Goal: Information Seeking & Learning: Understand process/instructions

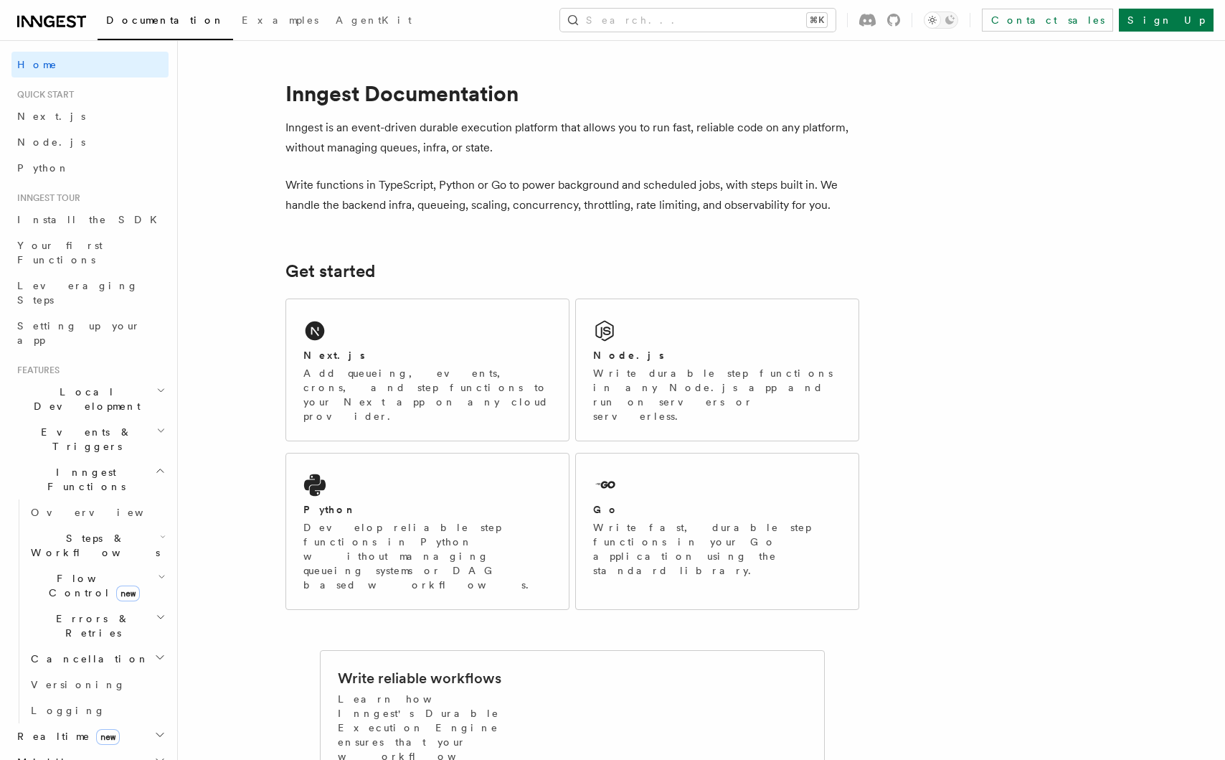
scroll to position [388, 0]
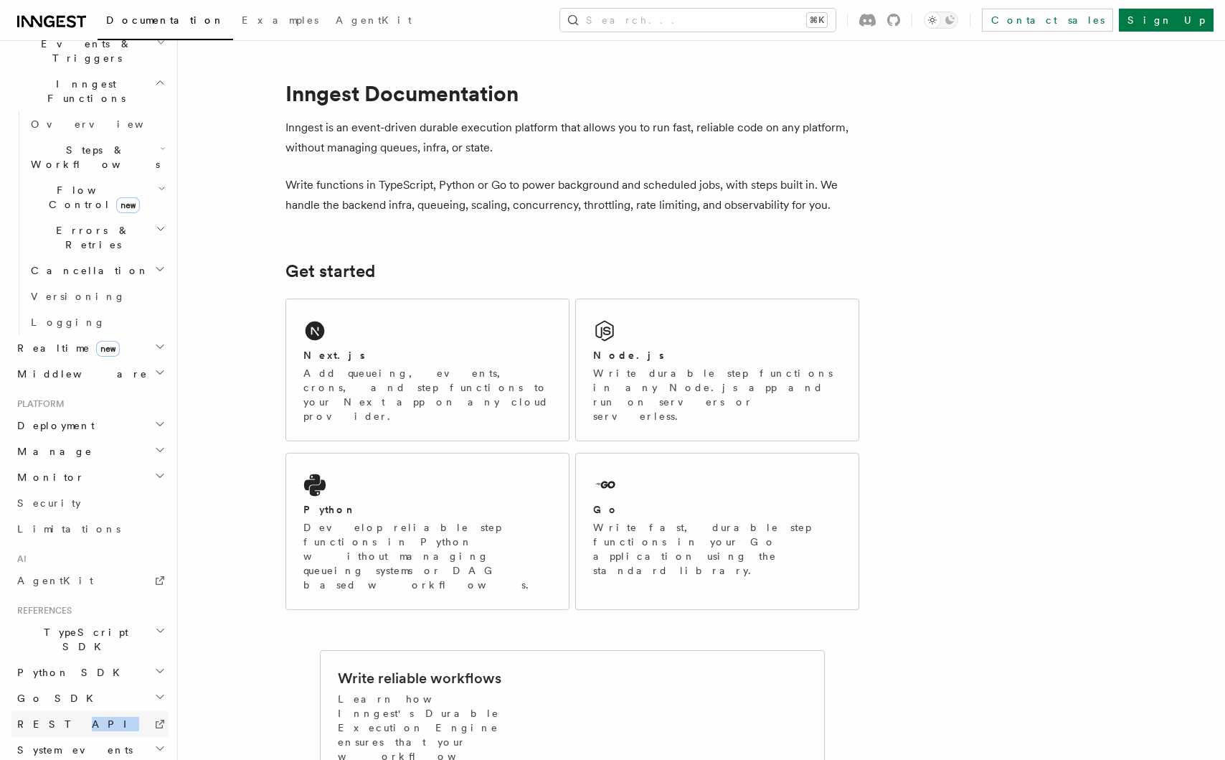
click at [122, 711] on link "REST API" at bounding box center [89, 724] width 157 height 26
click at [126, 619] on h2 "TypeScript SDK" at bounding box center [89, 639] width 157 height 40
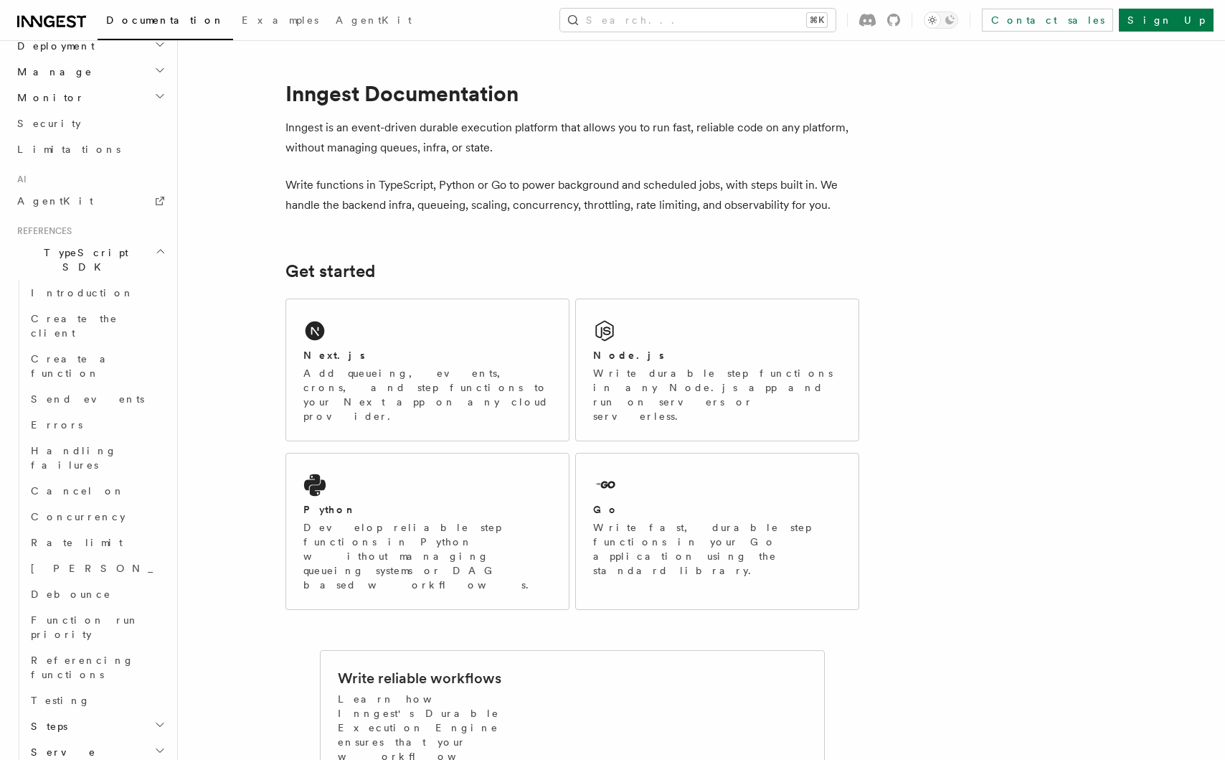
scroll to position [772, 0]
click at [113, 708] on h2 "Steps" at bounding box center [96, 721] width 143 height 26
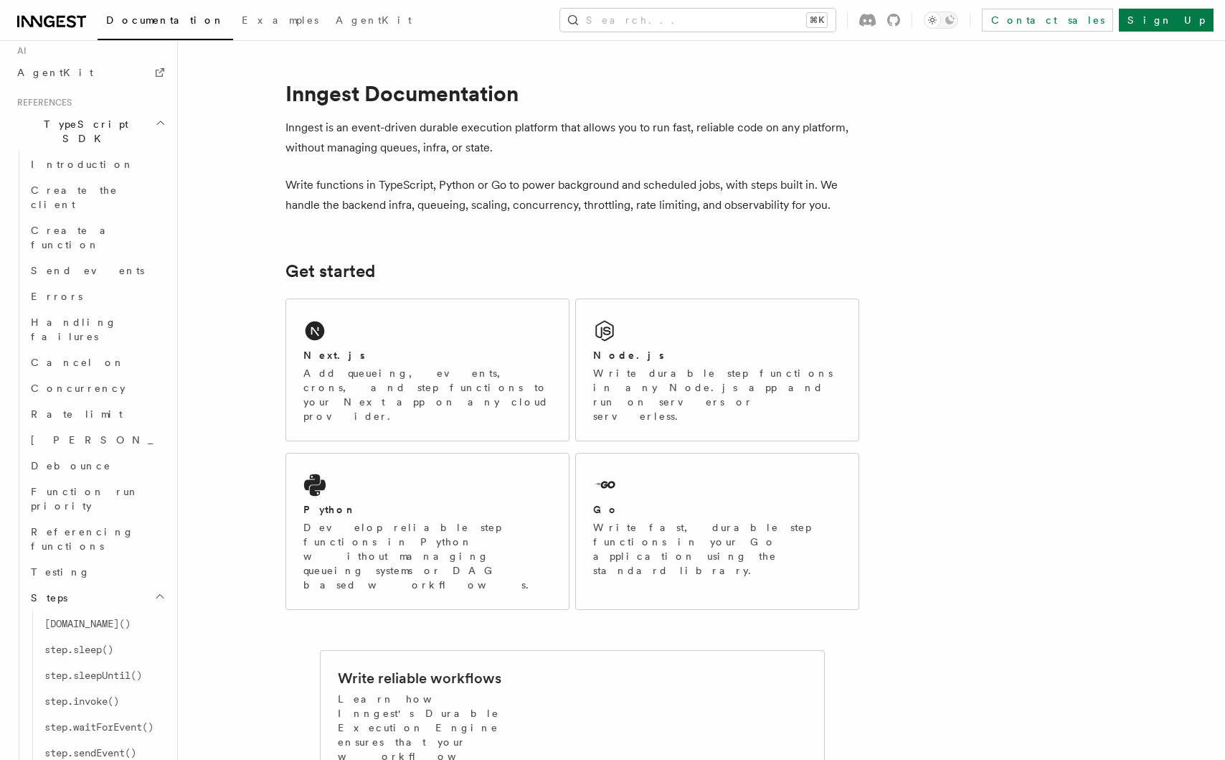
scroll to position [927, 0]
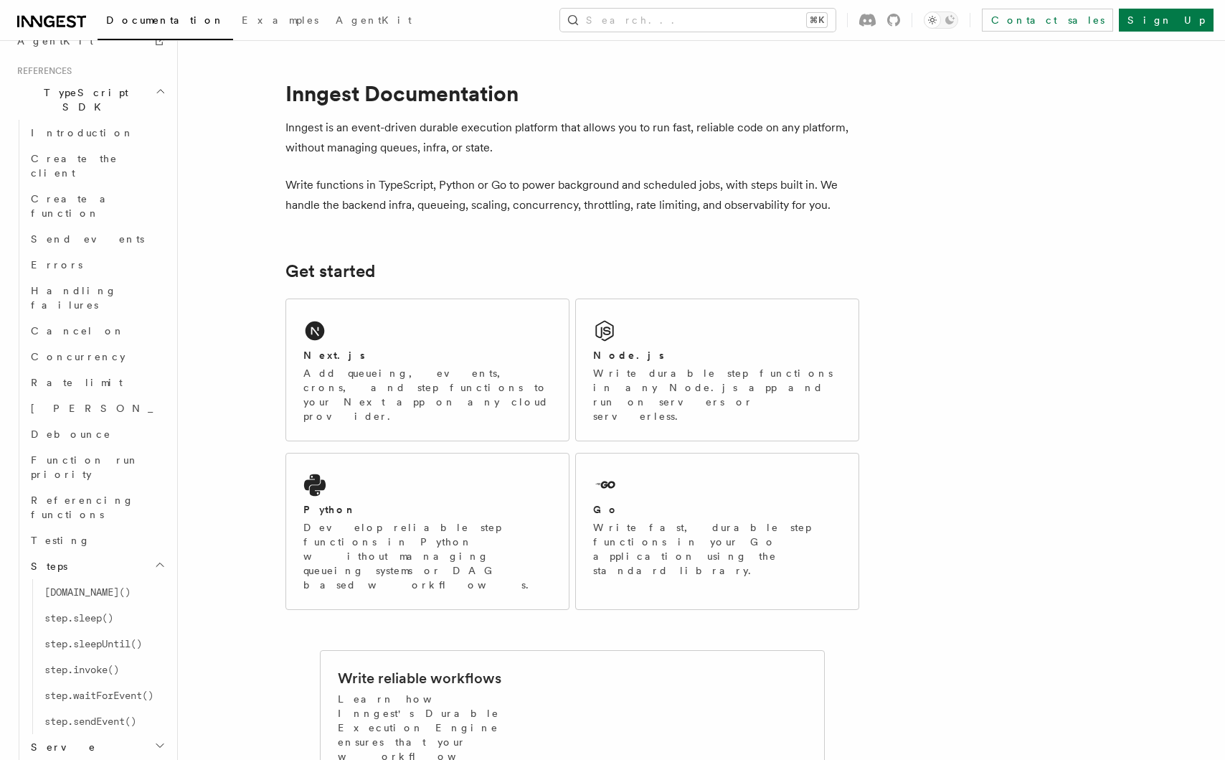
click at [113, 734] on h2 "Serve" at bounding box center [96, 747] width 143 height 26
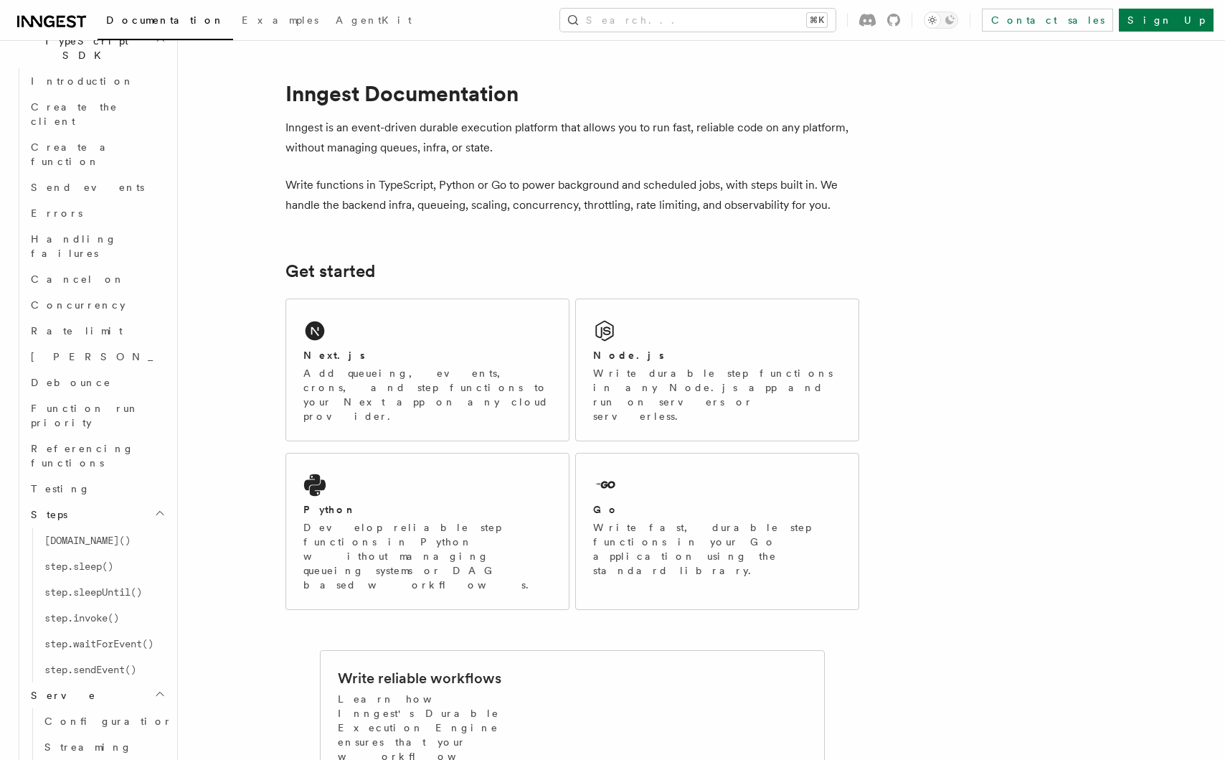
click at [113, 759] on h2 "Middleware" at bounding box center [96, 773] width 143 height 26
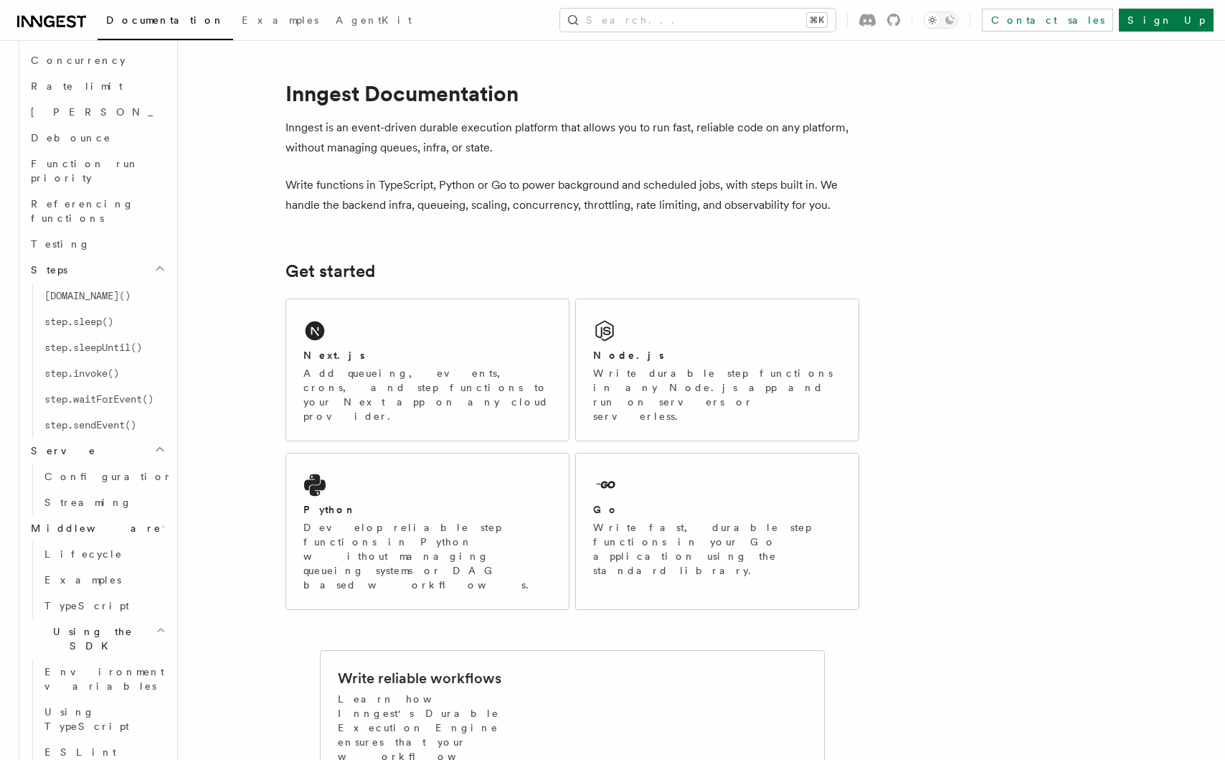
scroll to position [1240, 0]
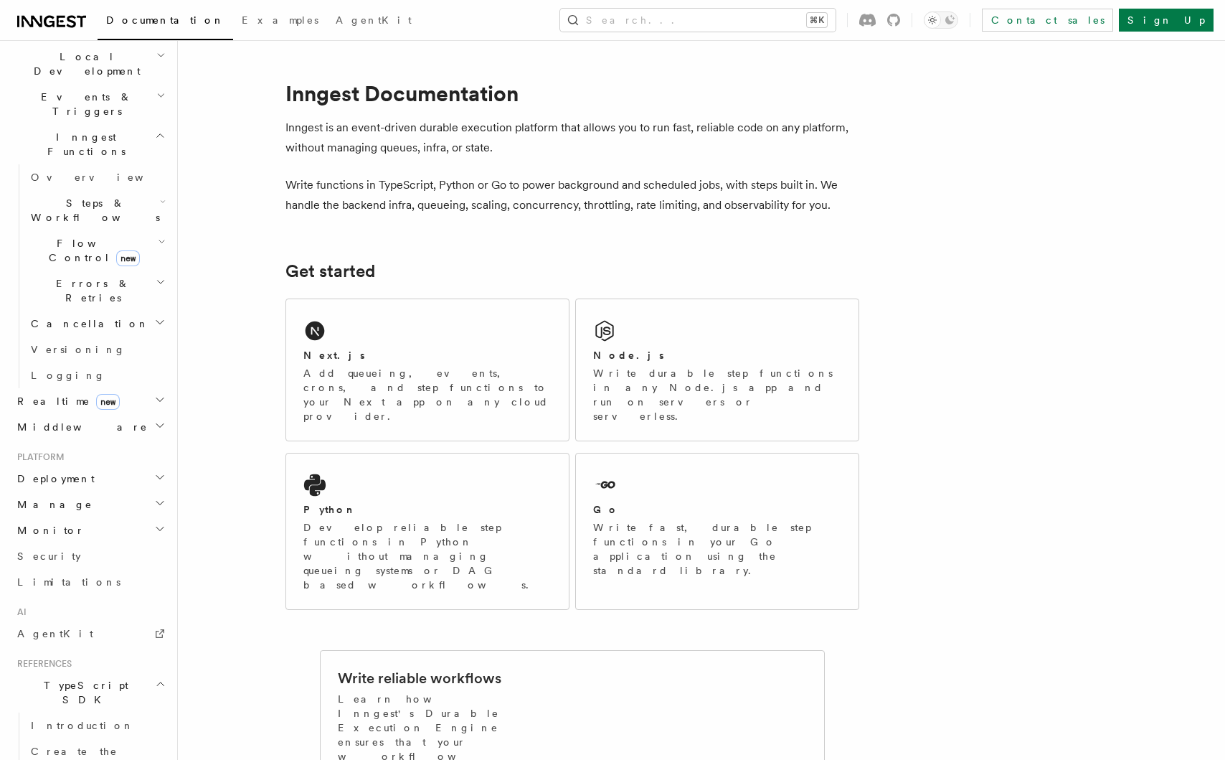
scroll to position [328, 0]
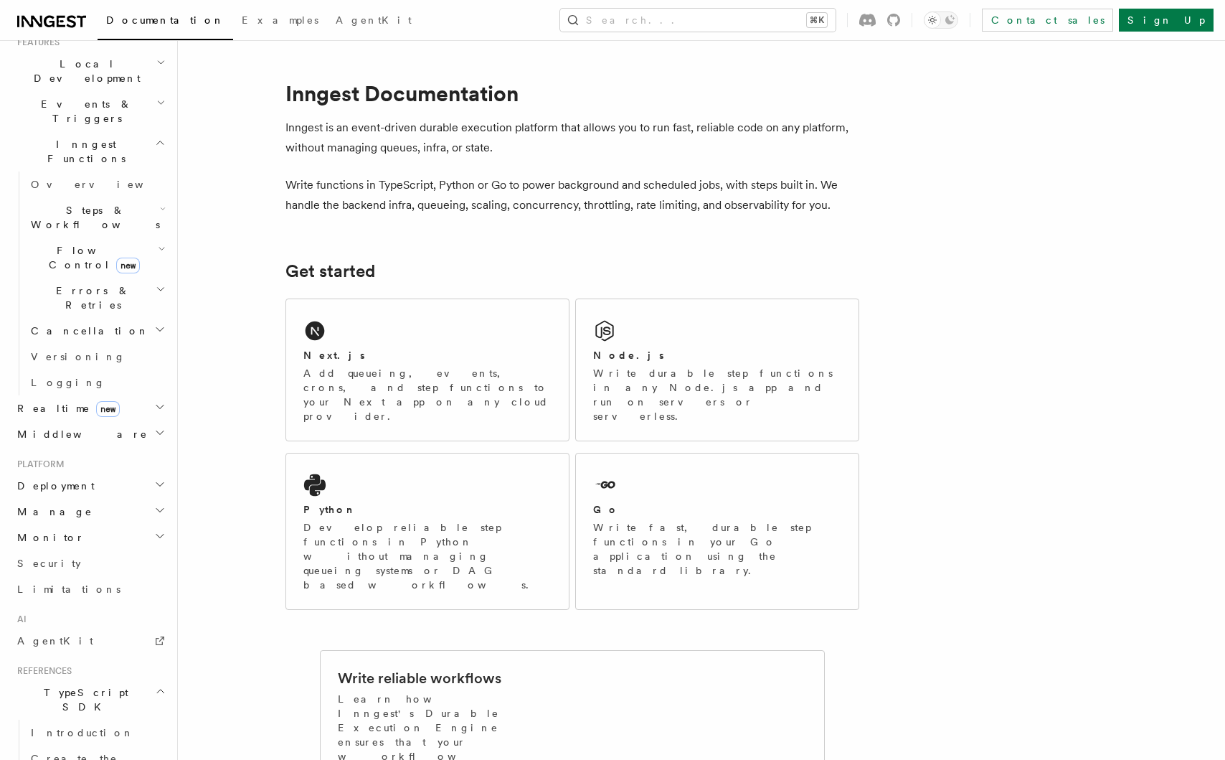
click at [100, 524] on h2 "Monitor" at bounding box center [89, 537] width 157 height 26
click at [87, 556] on span "Observability & metrics" at bounding box center [105, 570] width 148 height 29
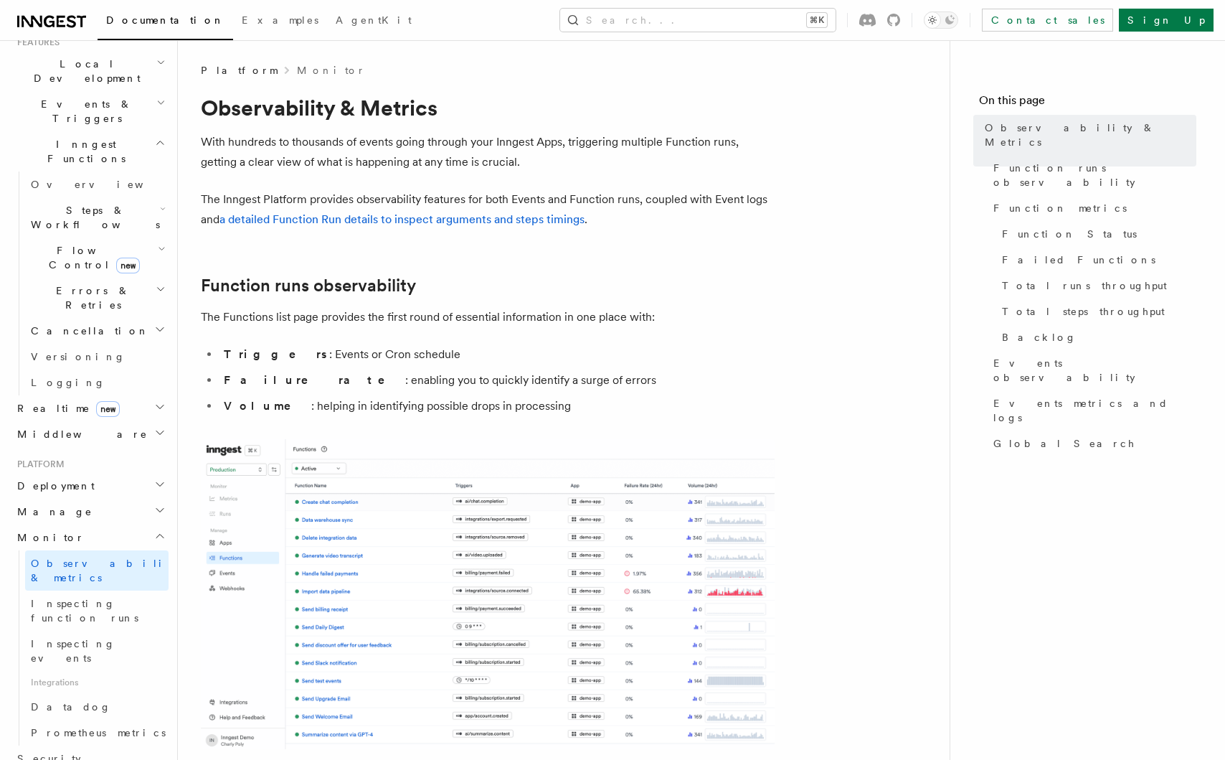
click at [412, 387] on li "Failure rate : enabling you to quickly identify a surge of errors" at bounding box center [496, 380] width 555 height 20
click at [423, 379] on li "Failure rate : enabling you to quickly identify a surge of errors" at bounding box center [496, 380] width 555 height 20
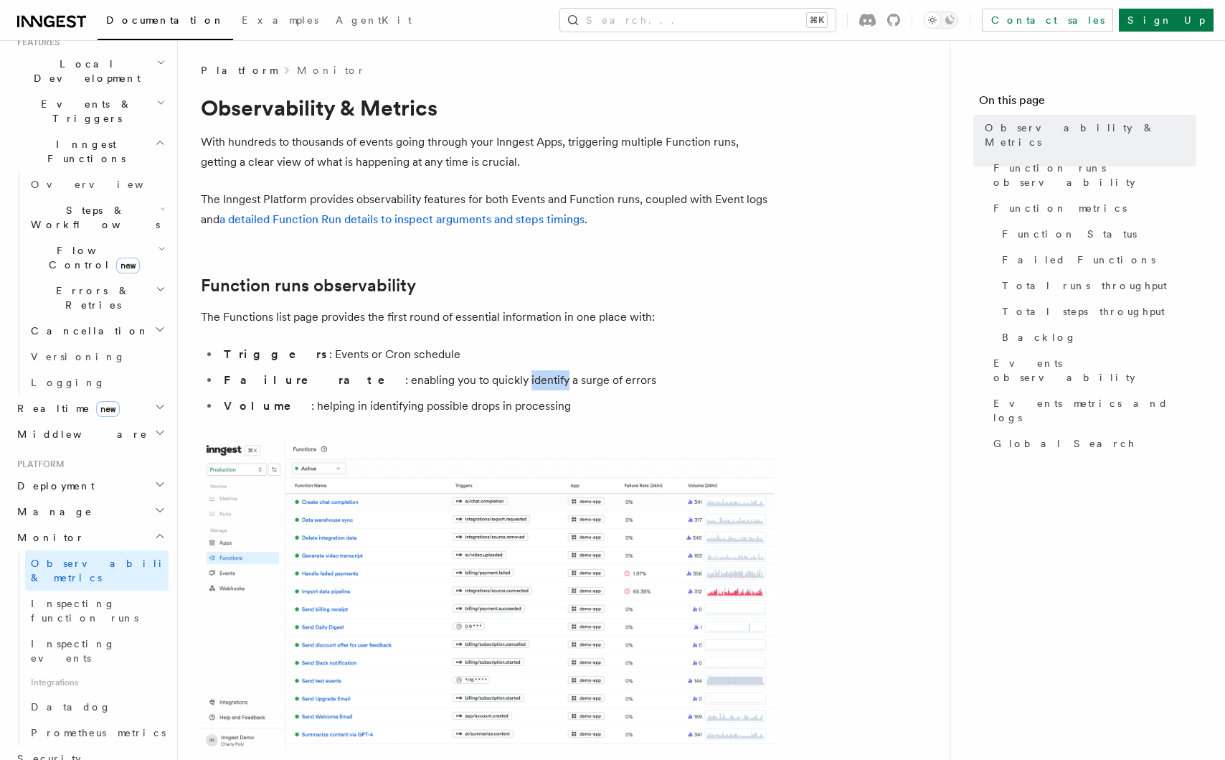
click at [423, 379] on li "Failure rate : enabling you to quickly identify a surge of errors" at bounding box center [496, 380] width 555 height 20
click at [379, 356] on li "Triggers : Events or Cron schedule" at bounding box center [496, 354] width 555 height 20
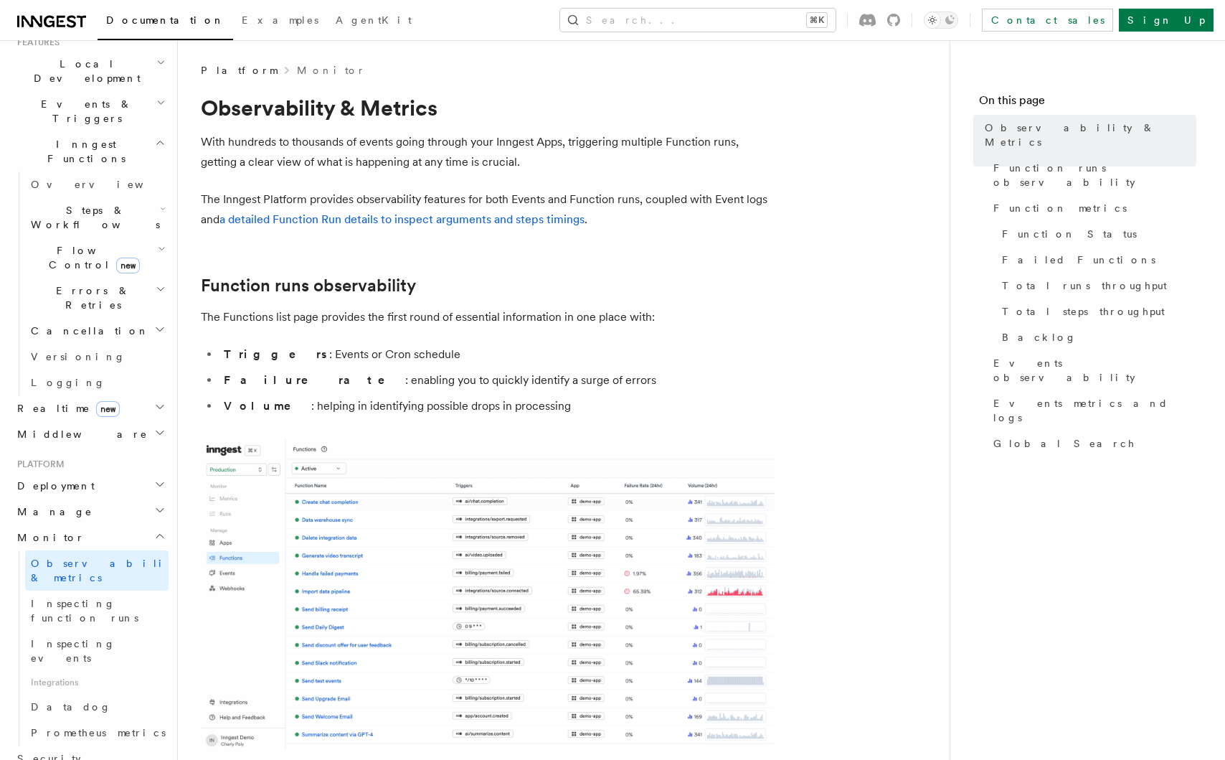
click at [379, 356] on li "Triggers : Events or Cron schedule" at bounding box center [496, 354] width 555 height 20
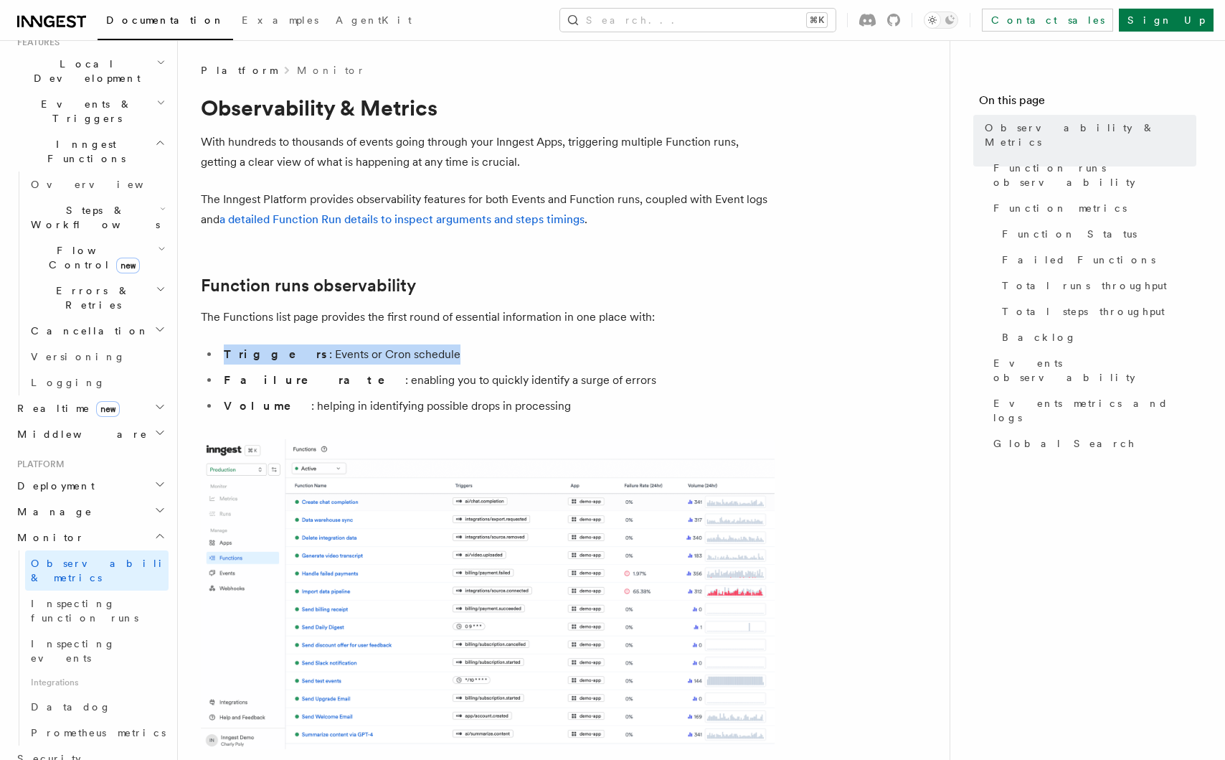
click at [379, 356] on li "Triggers : Events or Cron schedule" at bounding box center [496, 354] width 555 height 20
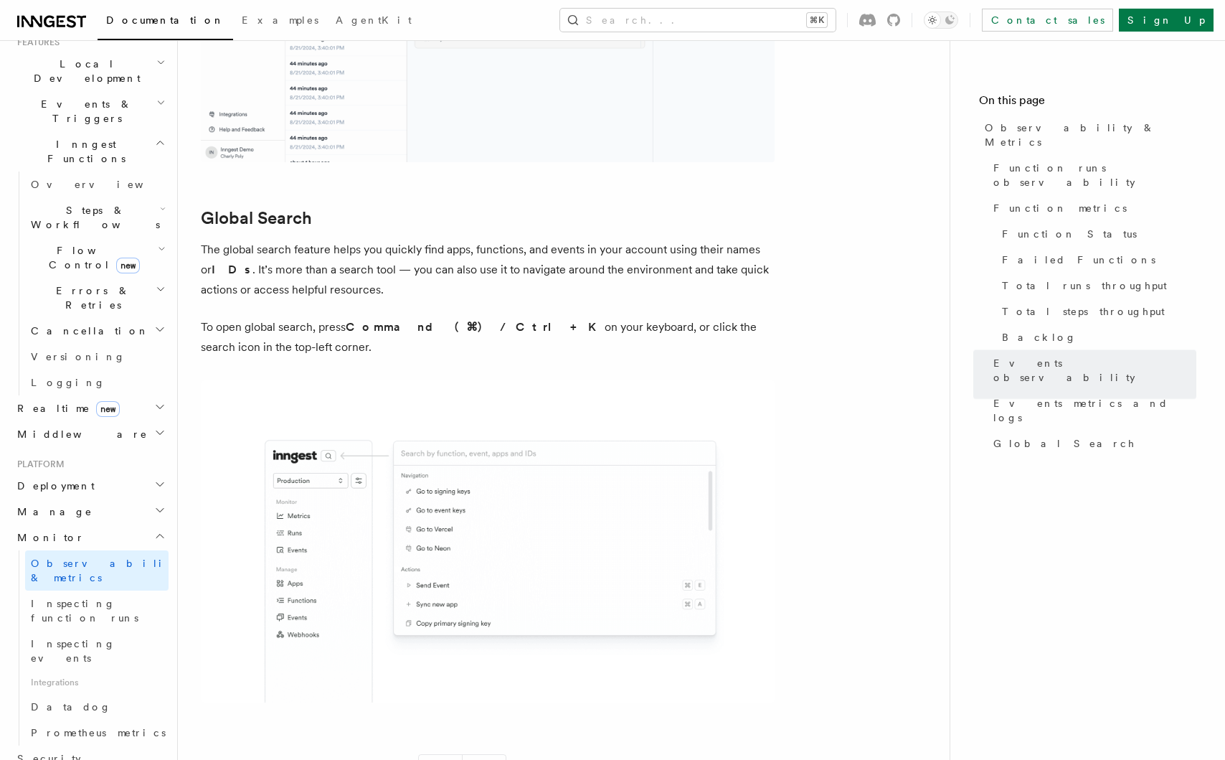
scroll to position [4646, 0]
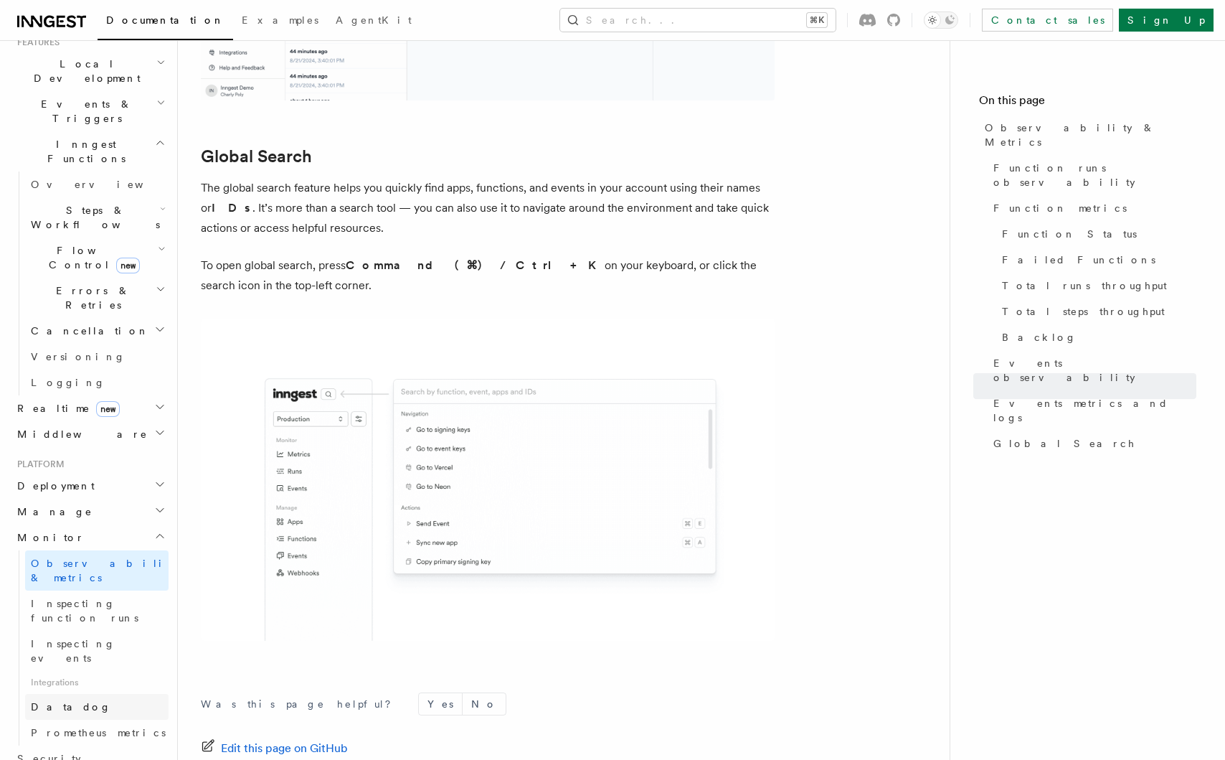
click at [98, 694] on link "Datadog" at bounding box center [96, 707] width 143 height 26
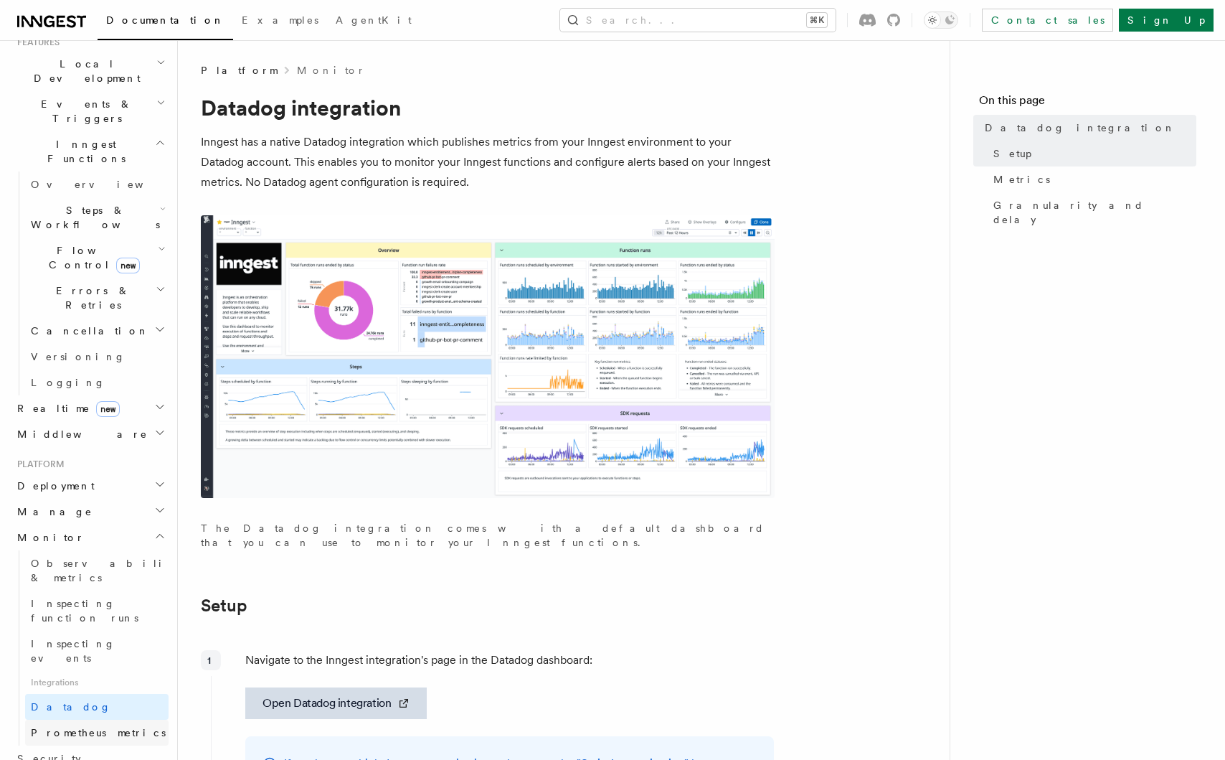
click at [95, 727] on span "Prometheus metrics" at bounding box center [98, 732] width 135 height 11
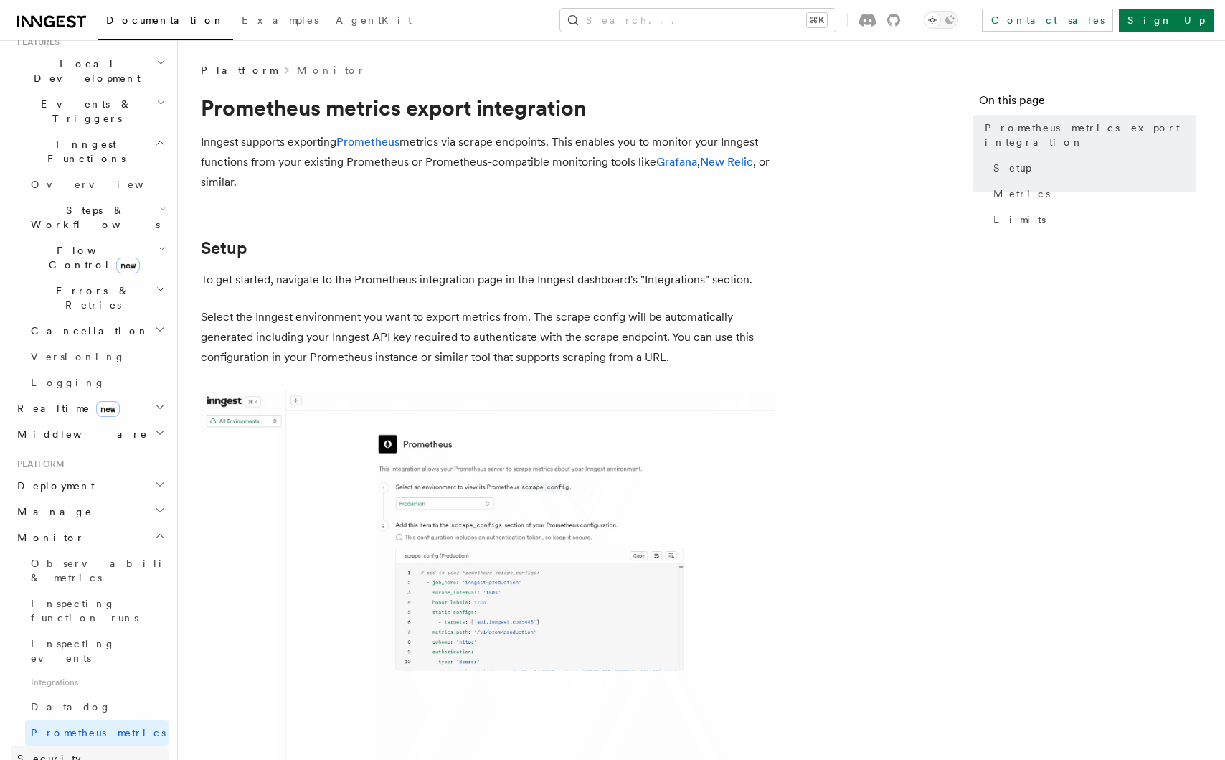
click at [85, 745] on link "Security" at bounding box center [89, 758] width 157 height 26
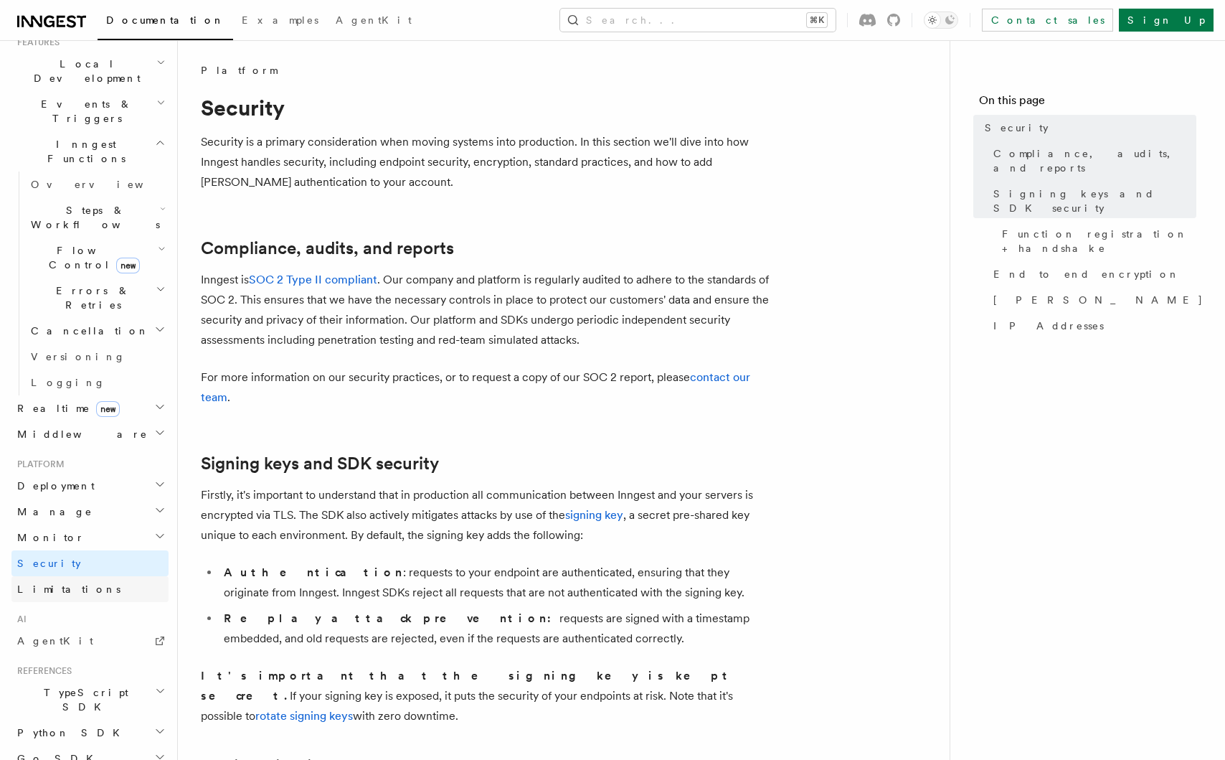
click at [93, 576] on link "Limitations" at bounding box center [89, 589] width 157 height 26
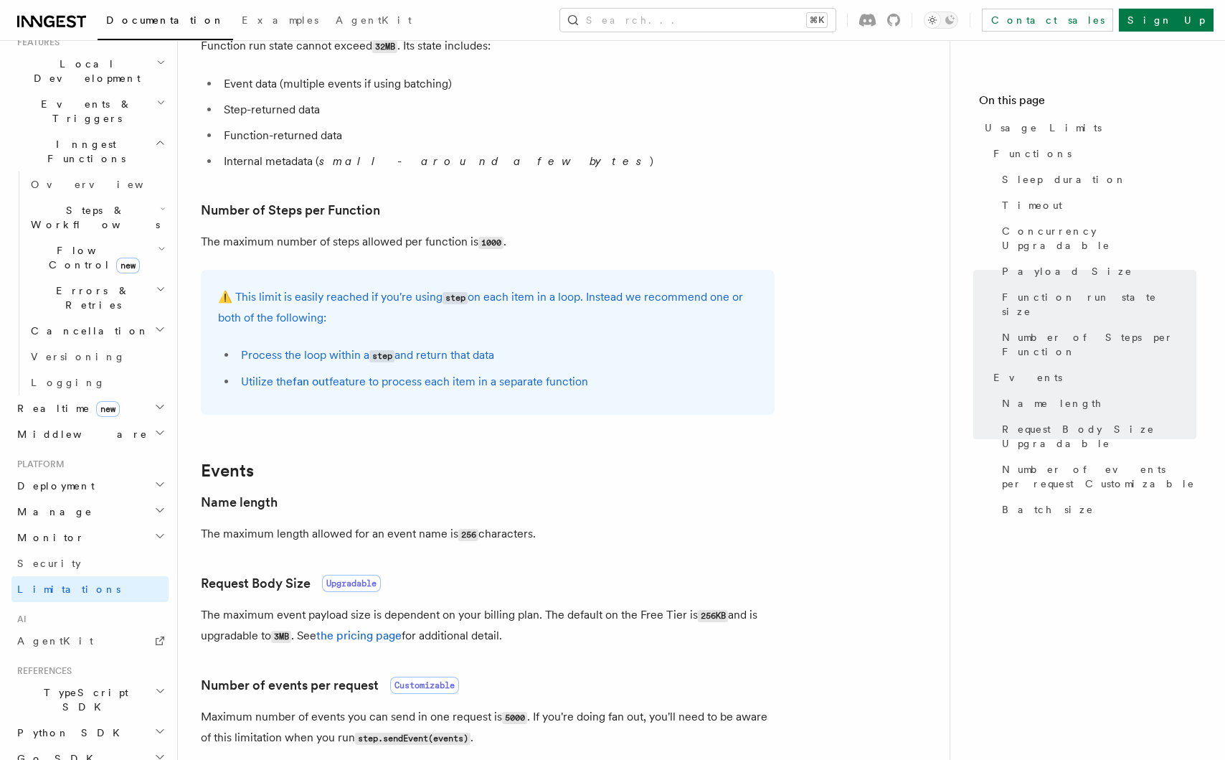
scroll to position [1276, 0]
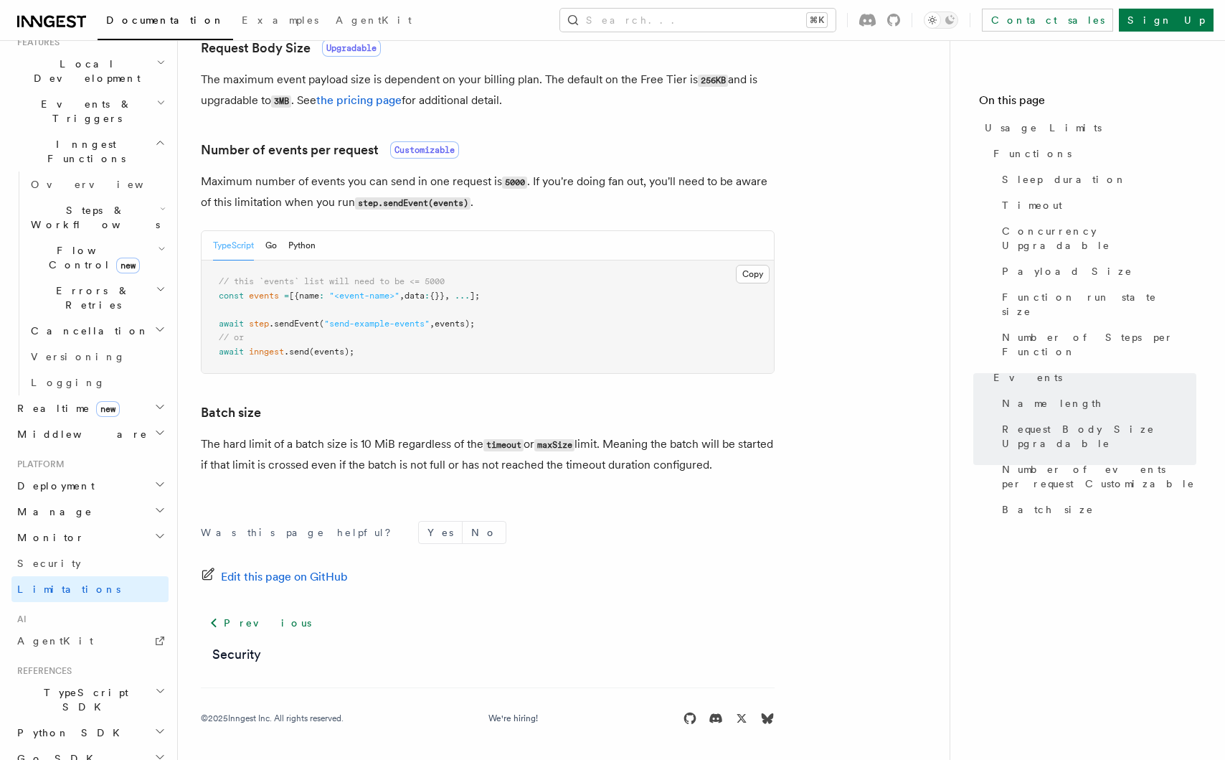
click at [79, 473] on h2 "Deployment" at bounding box center [89, 486] width 157 height 26
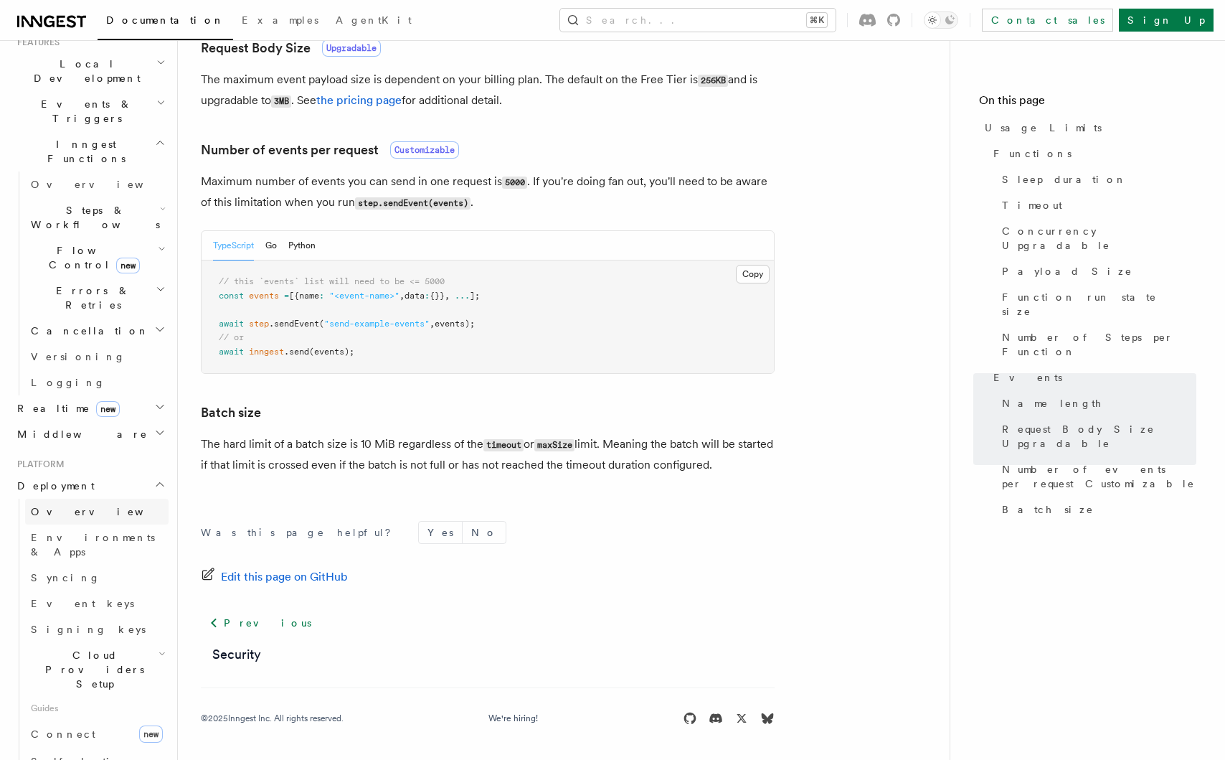
click at [77, 498] on link "Overview" at bounding box center [96, 511] width 143 height 26
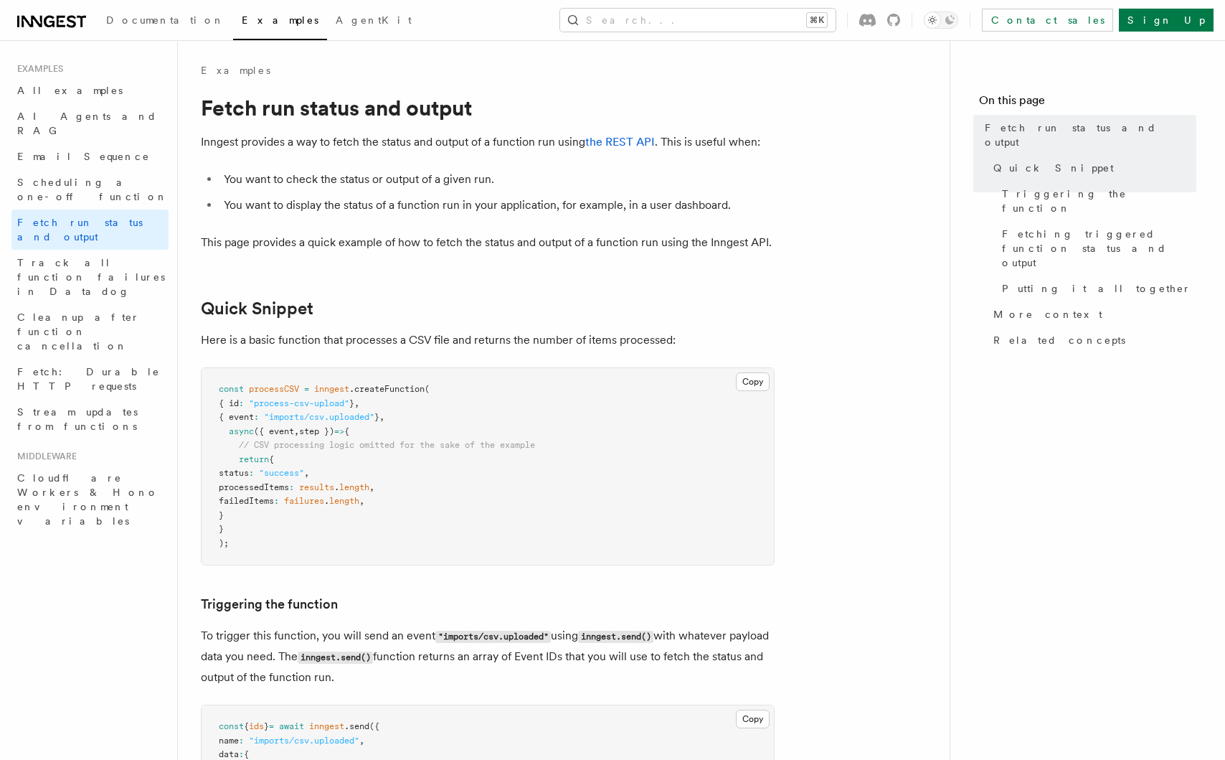
click at [384, 246] on p "This page provides a quick example of how to fetch the status and output of a f…" at bounding box center [488, 242] width 574 height 20
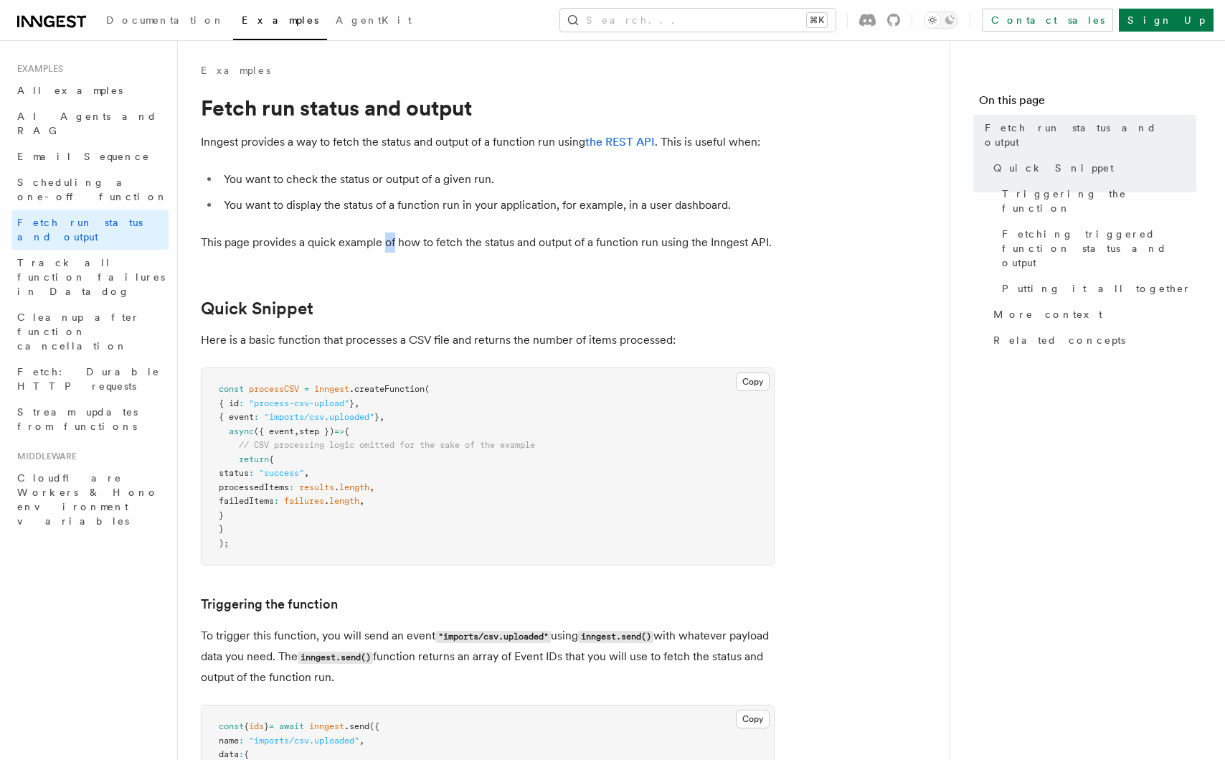
click at [384, 246] on p "This page provides a quick example of how to fetch the status and output of a f…" at bounding box center [488, 242] width 574 height 20
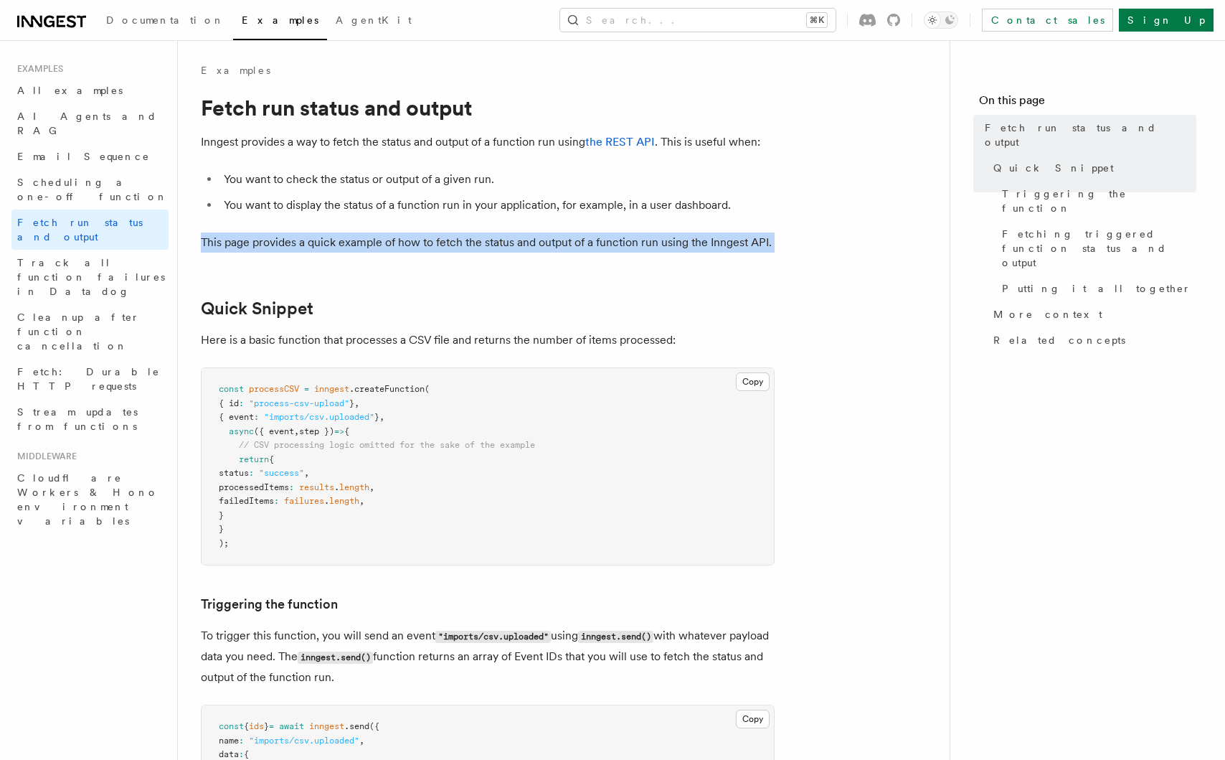
click at [392, 214] on li "You want to display the status of a function run in your application, for examp…" at bounding box center [496, 205] width 555 height 20
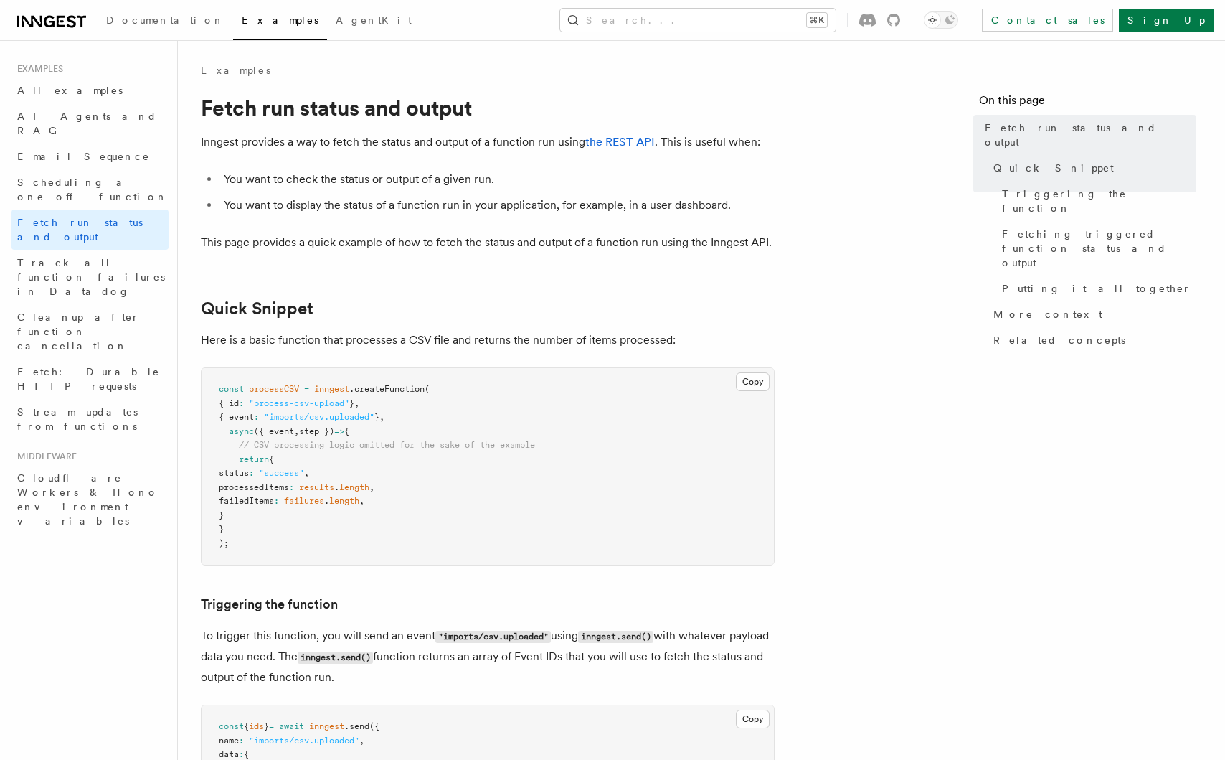
click at [392, 214] on li "You want to display the status of a function run in your application, for examp…" at bounding box center [496, 205] width 555 height 20
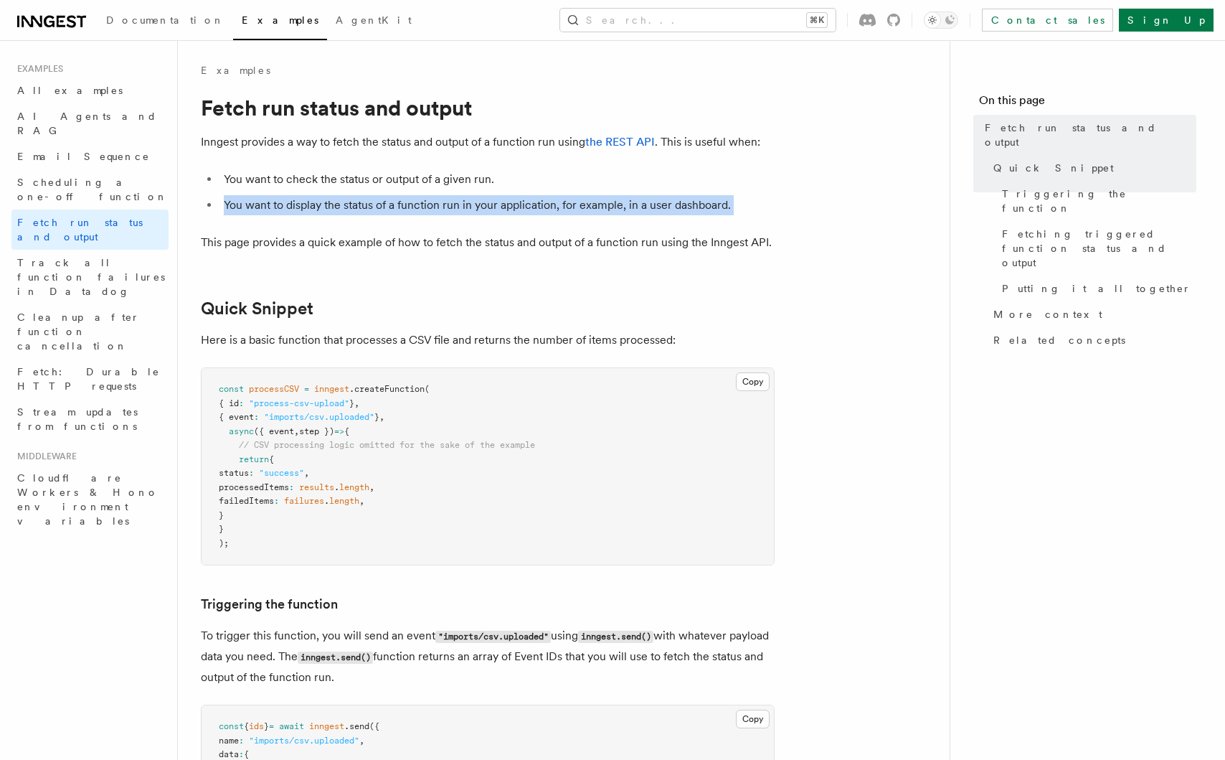
click at [397, 184] on li "You want to check the status or output of a given run." at bounding box center [496, 179] width 555 height 20
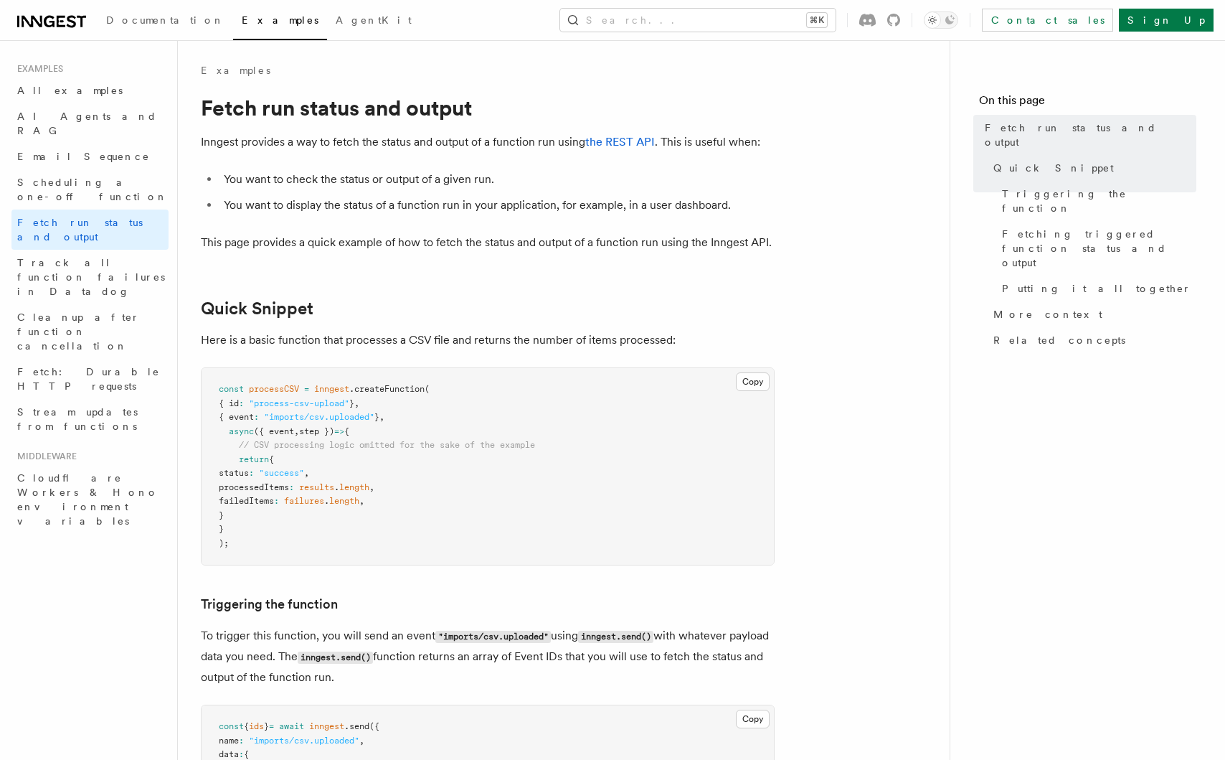
click at [397, 184] on li "You want to check the status or output of a given run." at bounding box center [496, 179] width 555 height 20
click at [402, 208] on li "You want to display the status of a function run in your application, for examp…" at bounding box center [496, 205] width 555 height 20
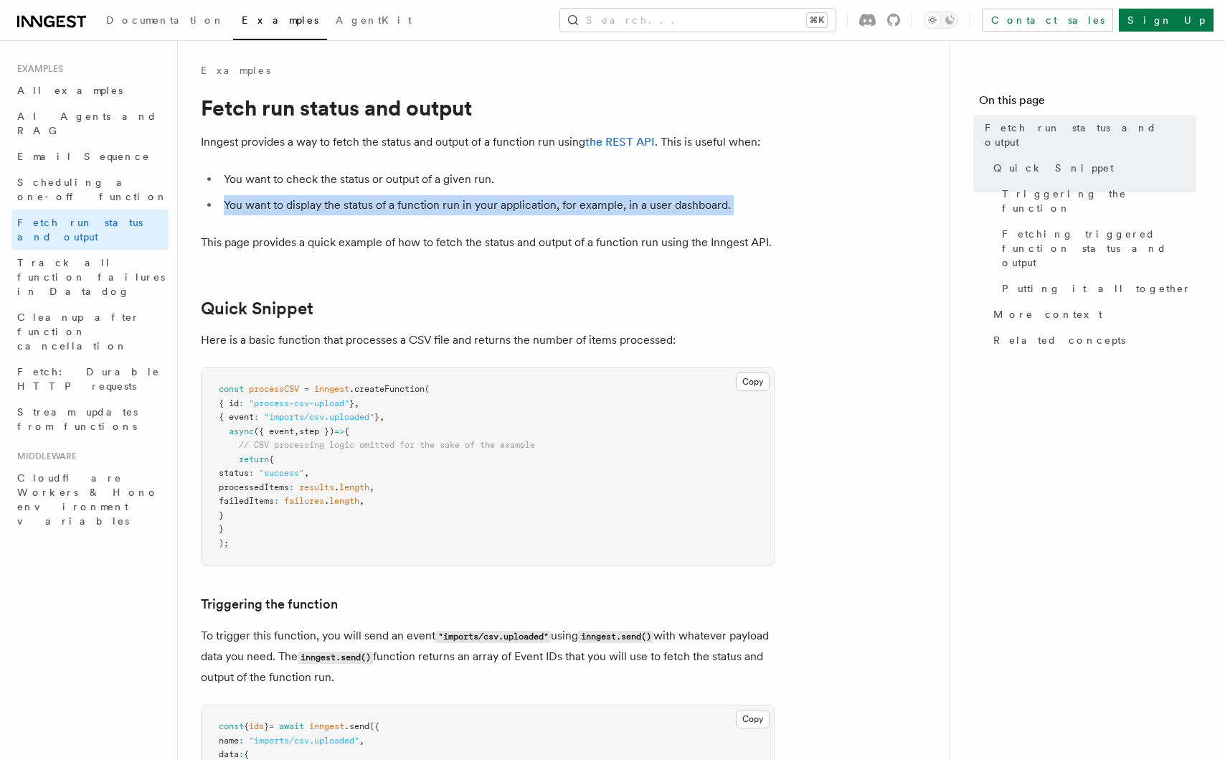
click at [407, 241] on p "This page provides a quick example of how to fetch the status and output of a f…" at bounding box center [488, 242] width 574 height 20
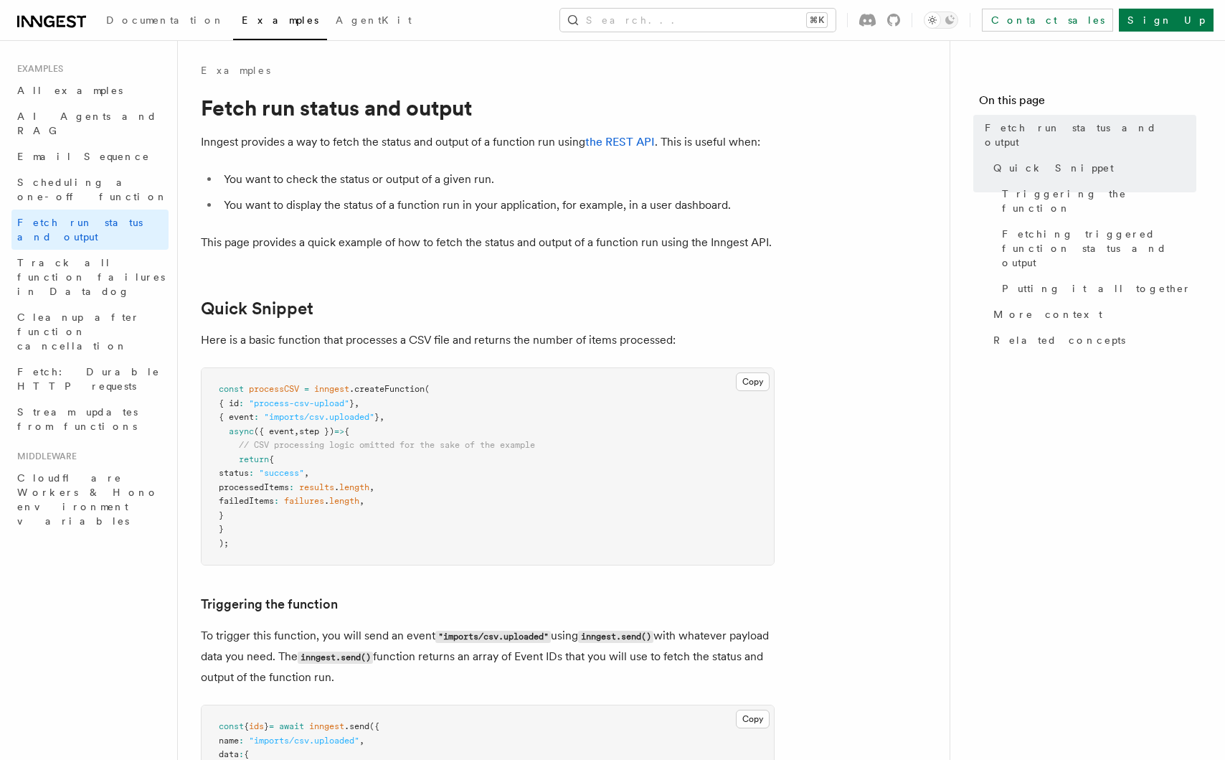
click at [407, 241] on p "This page provides a quick example of how to fetch the status and output of a f…" at bounding box center [488, 242] width 574 height 20
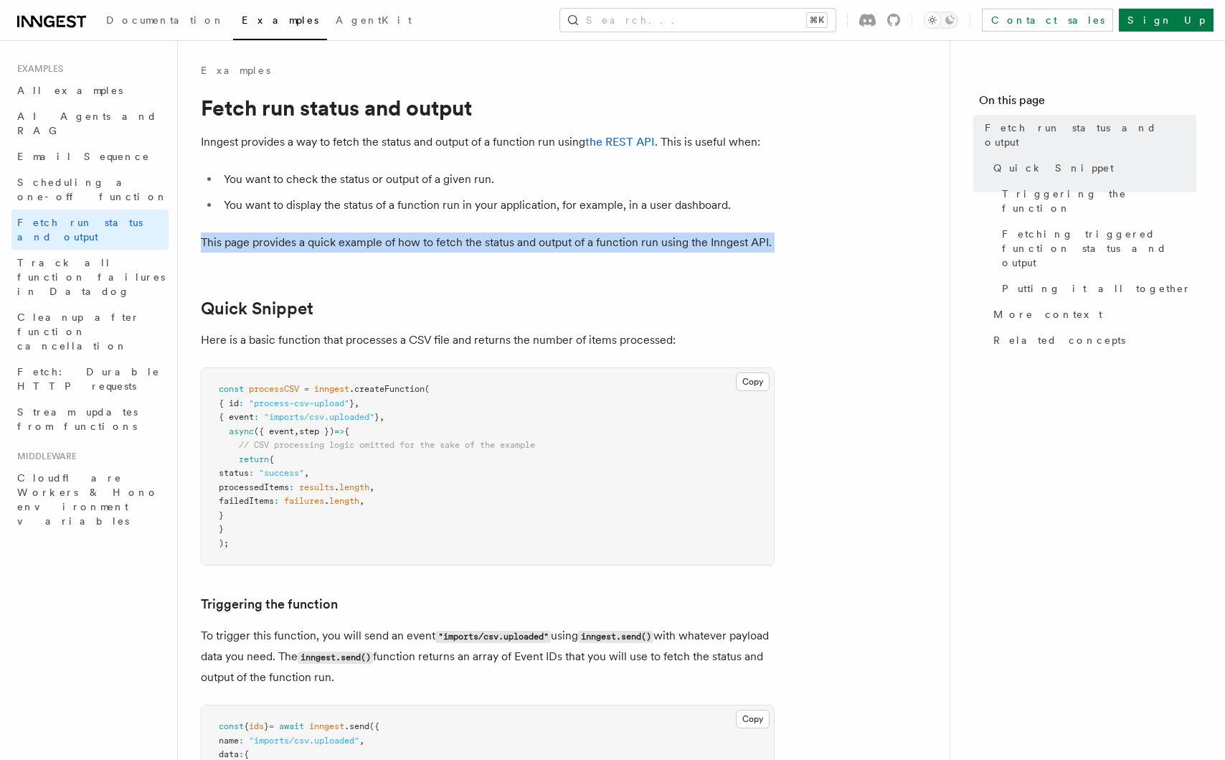
click at [414, 214] on li "You want to display the status of a function run in your application, for examp…" at bounding box center [496, 205] width 555 height 20
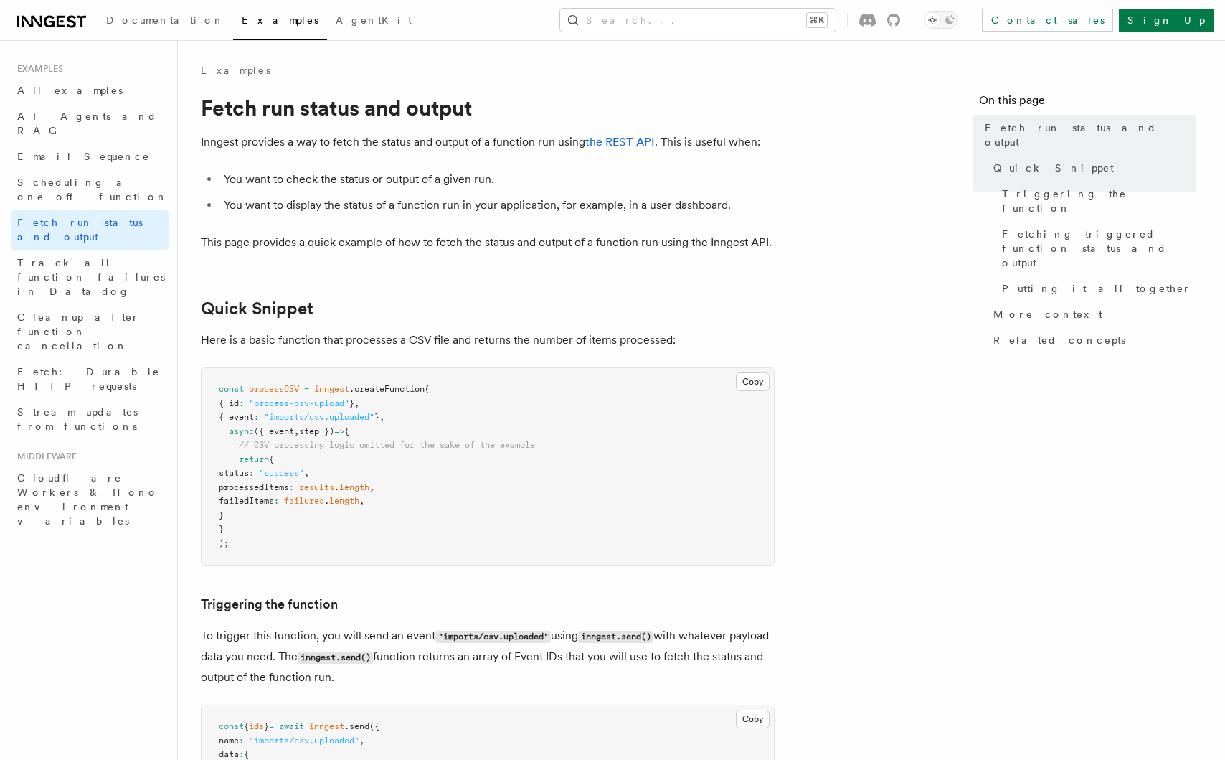
click at [414, 214] on li "You want to display the status of a function run in your application, for examp…" at bounding box center [496, 205] width 555 height 20
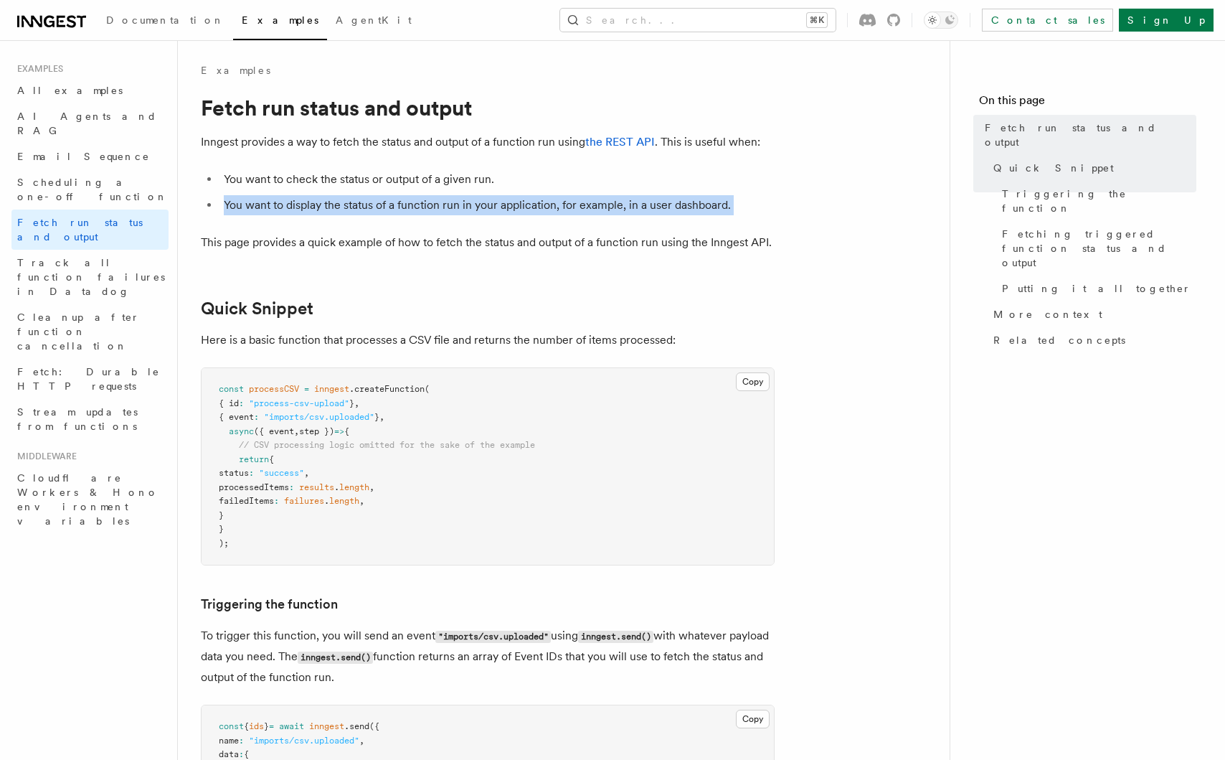
click at [420, 183] on li "You want to check the status or output of a given run." at bounding box center [496, 179] width 555 height 20
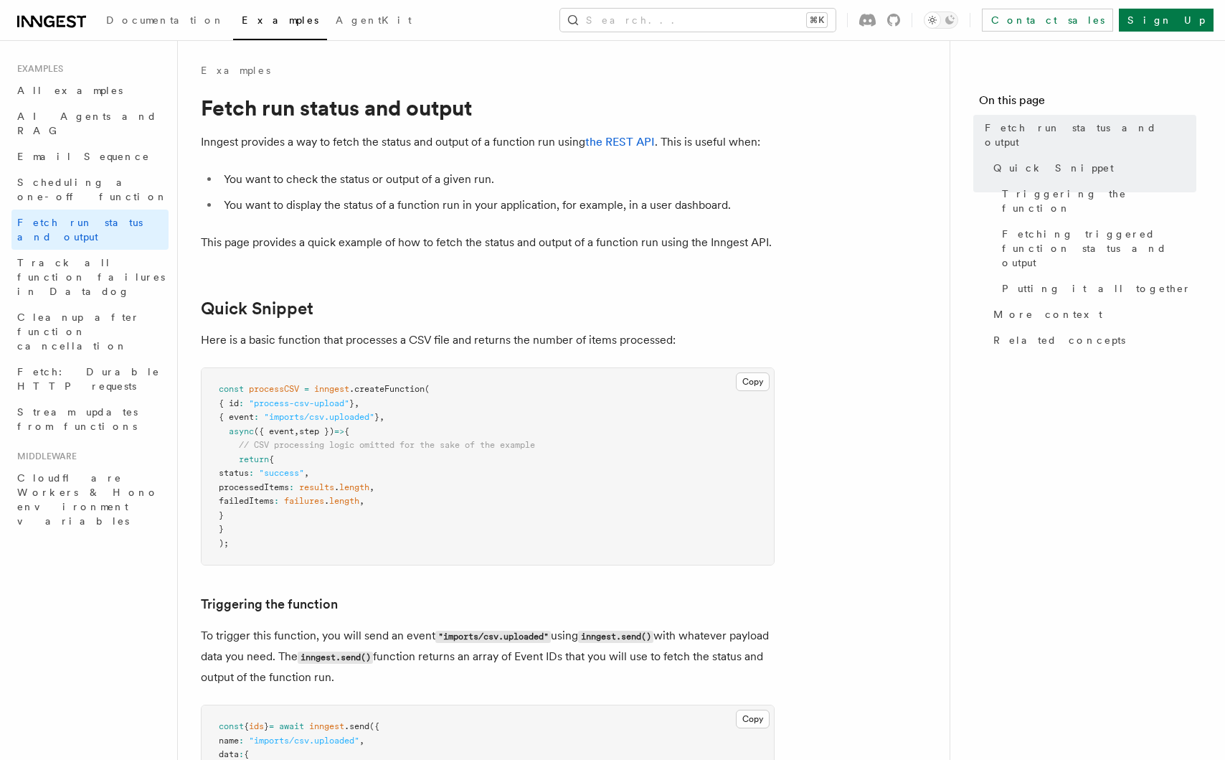
click at [420, 183] on li "You want to check the status or output of a given run." at bounding box center [496, 179] width 555 height 20
click at [422, 202] on li "You want to display the status of a function run in your application, for examp…" at bounding box center [496, 205] width 555 height 20
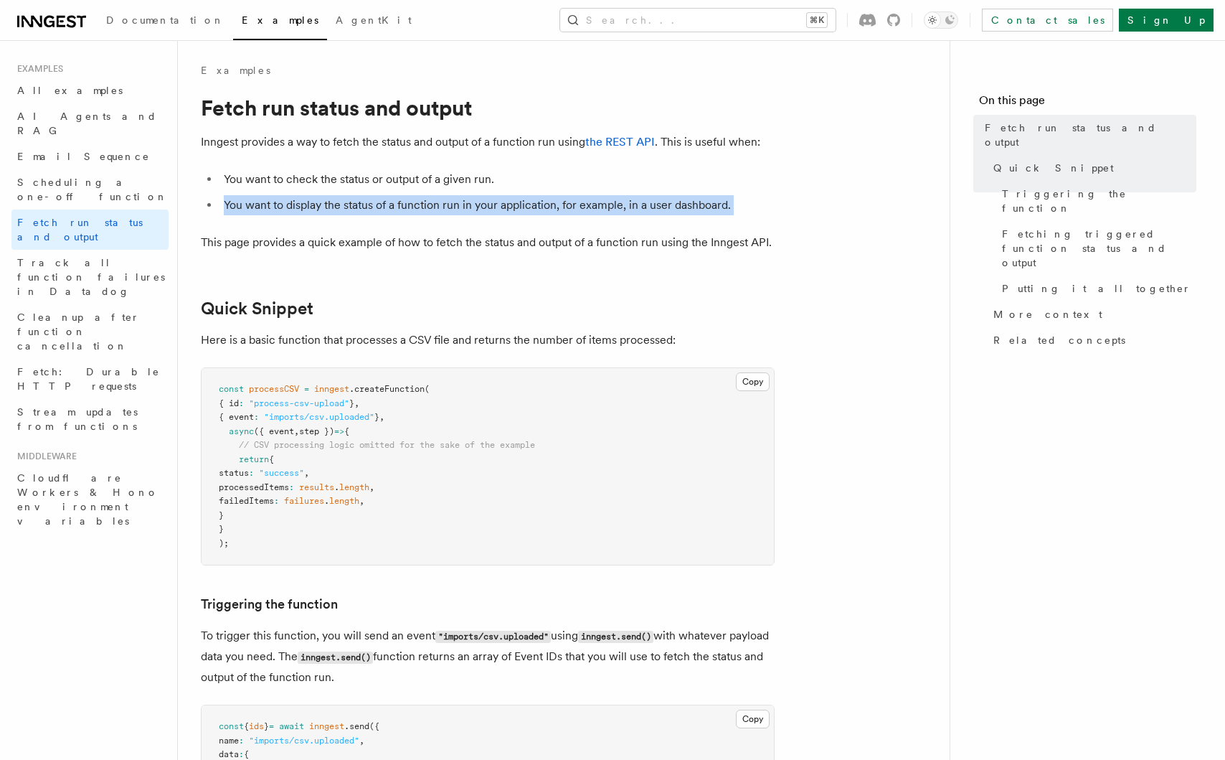
click at [425, 242] on p "This page provides a quick example of how to fetch the status and output of a f…" at bounding box center [488, 242] width 574 height 20
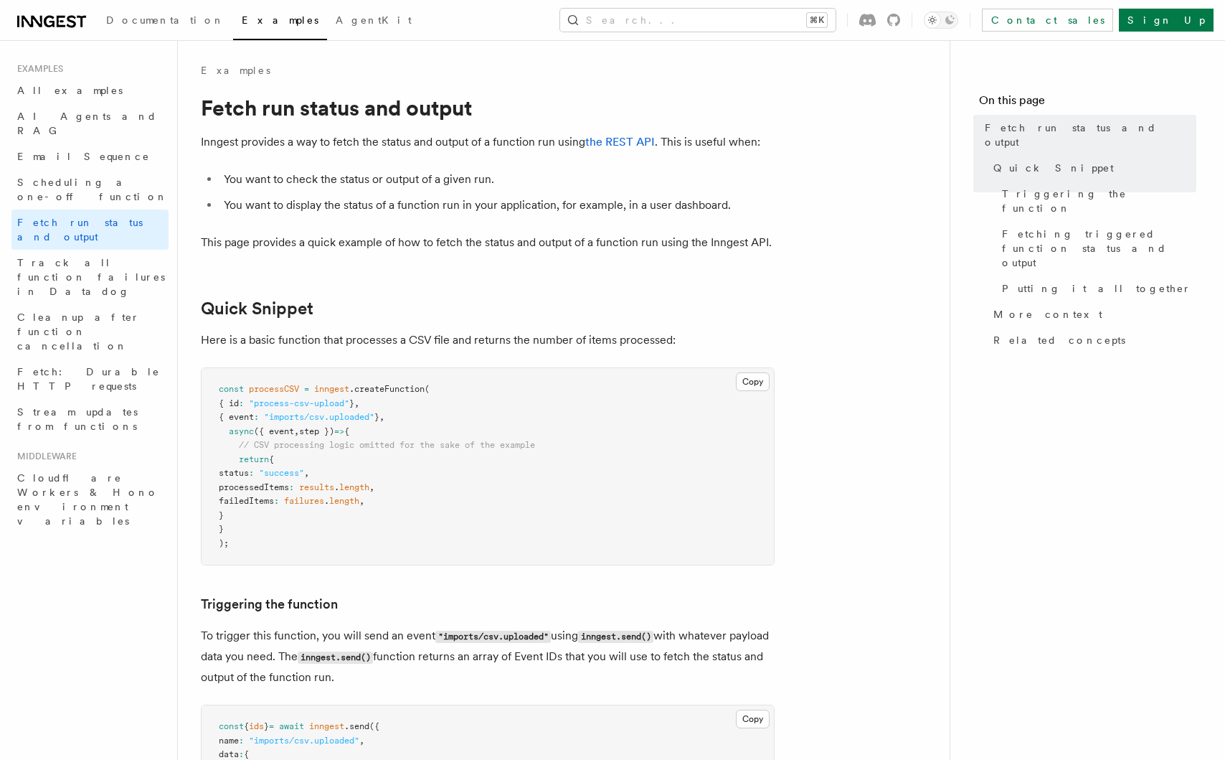
click at [425, 242] on p "This page provides a quick example of how to fetch the status and output of a f…" at bounding box center [488, 242] width 574 height 20
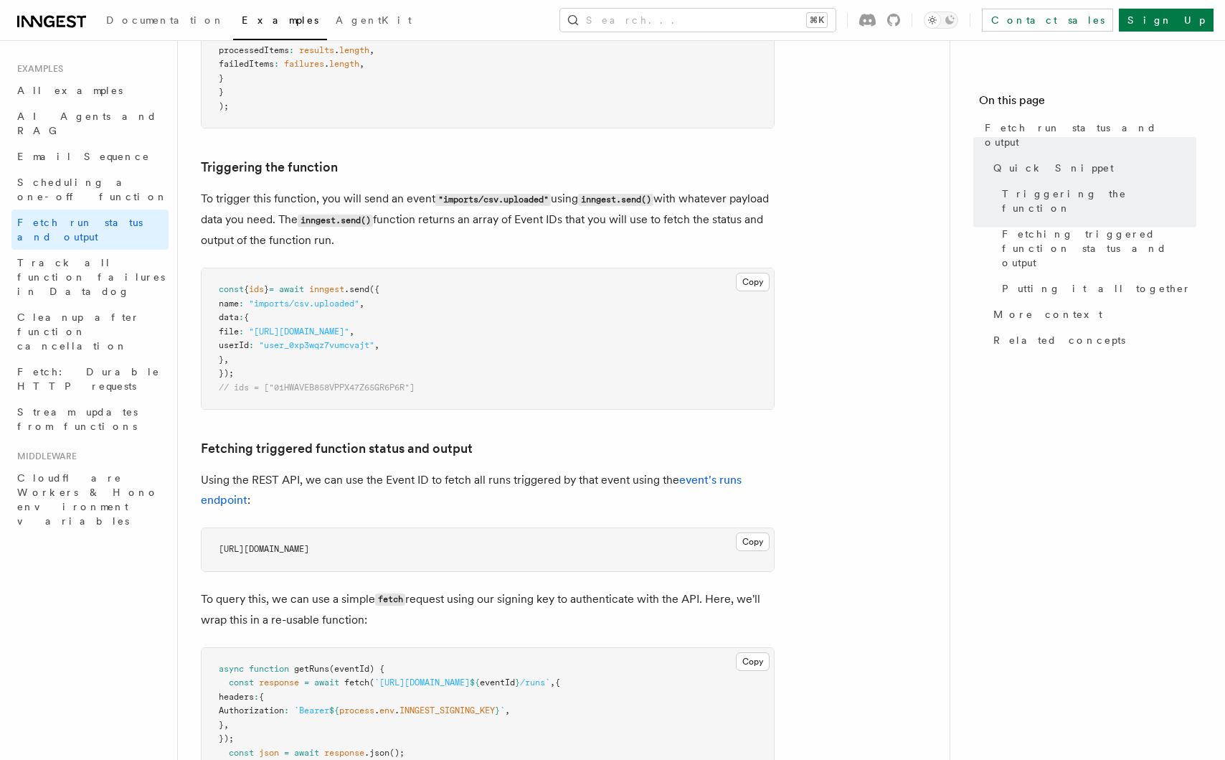
scroll to position [454, 0]
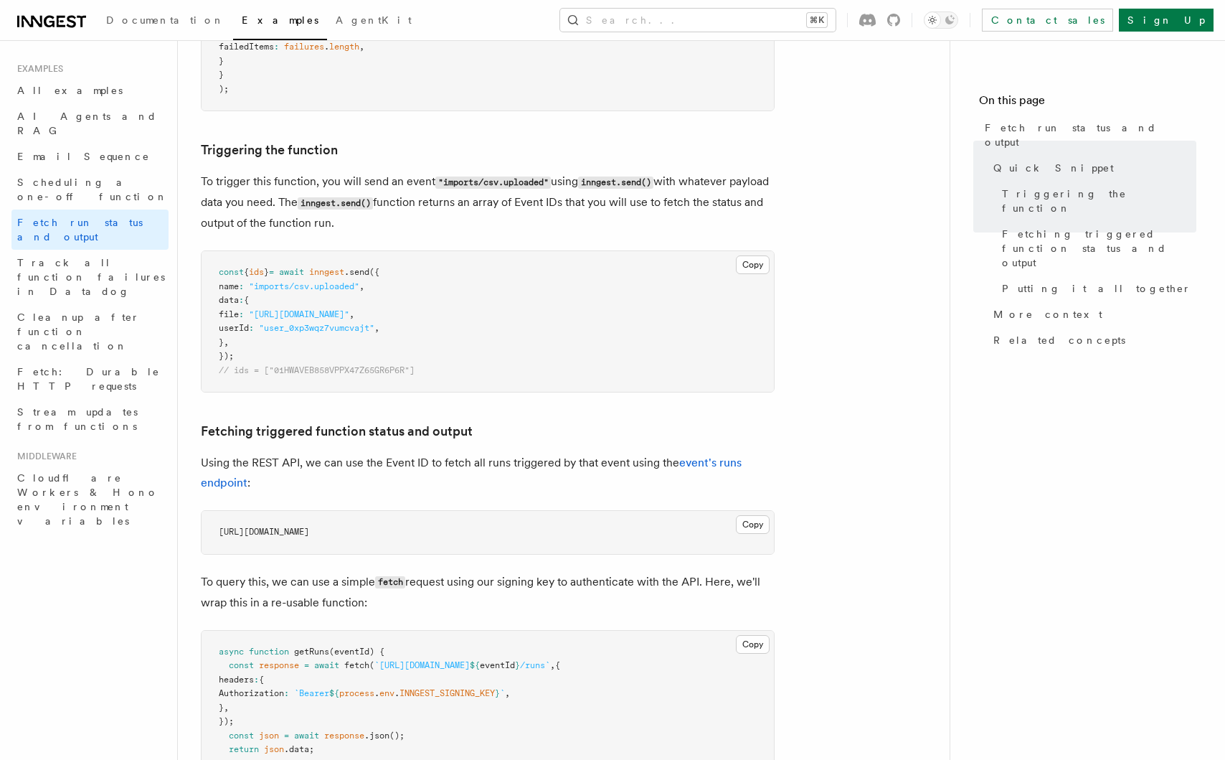
click at [433, 463] on p "Using the REST API, we can use the Event ID to fetch all runs triggered by that…" at bounding box center [488, 473] width 574 height 40
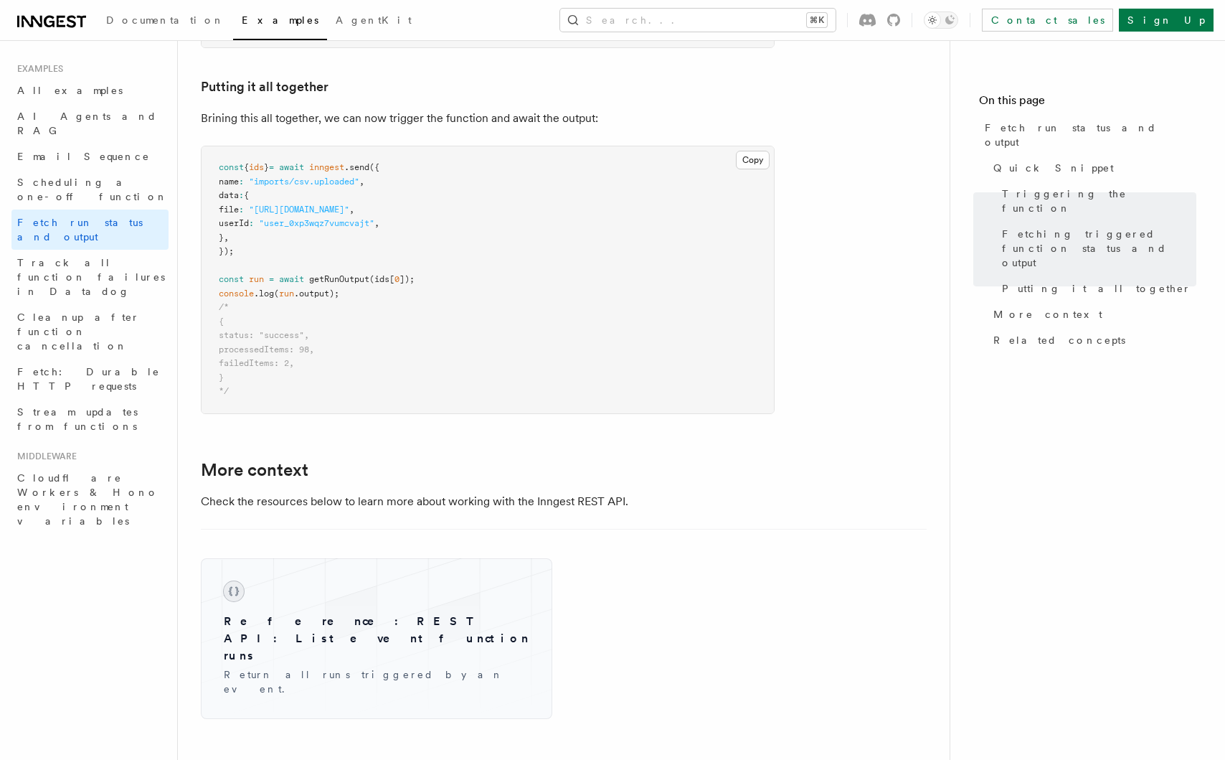
scroll to position [1845, 0]
click at [653, 278] on pre "const { ids } = await inngest .send ({ name : "imports/csv.uploaded" , data : {…" at bounding box center [488, 276] width 572 height 267
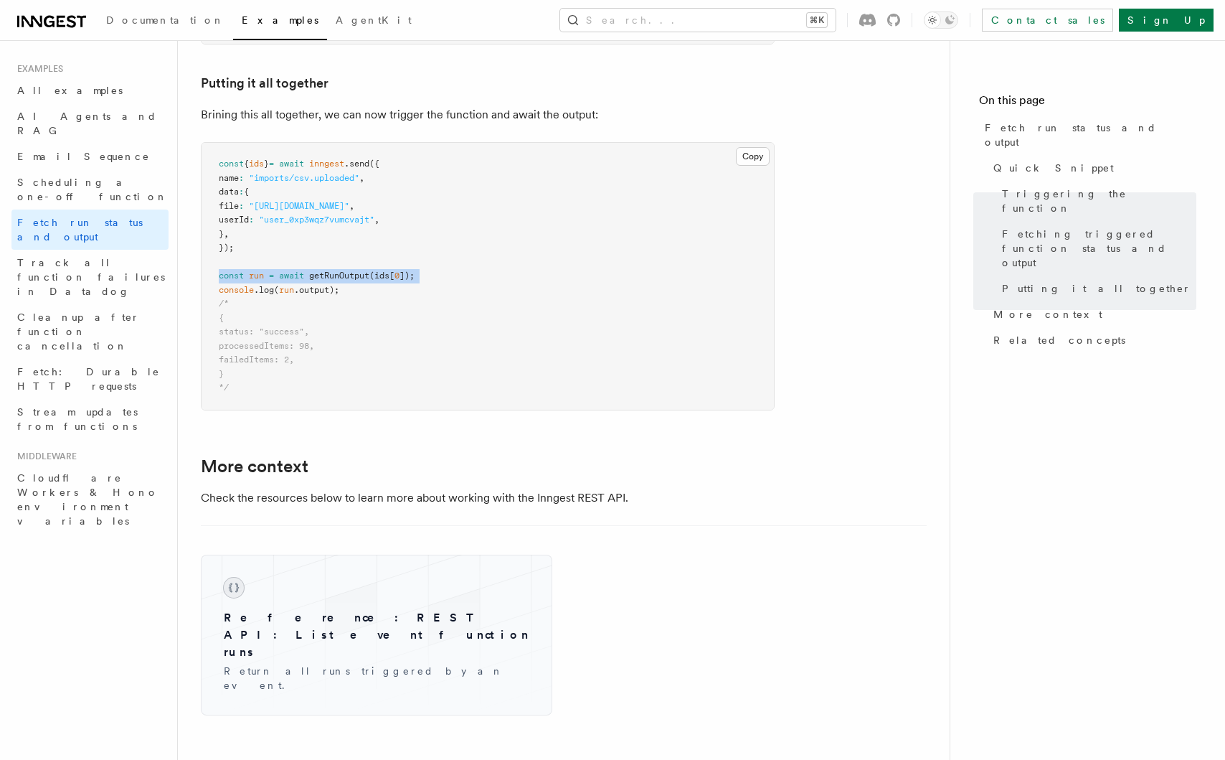
click at [656, 288] on pre "const { ids } = await inngest .send ({ name : "imports/csv.uploaded" , data : {…" at bounding box center [488, 276] width 572 height 267
click at [658, 278] on pre "const { ids } = await inngest .send ({ name : "imports/csv.uploaded" , data : {…" at bounding box center [488, 276] width 572 height 267
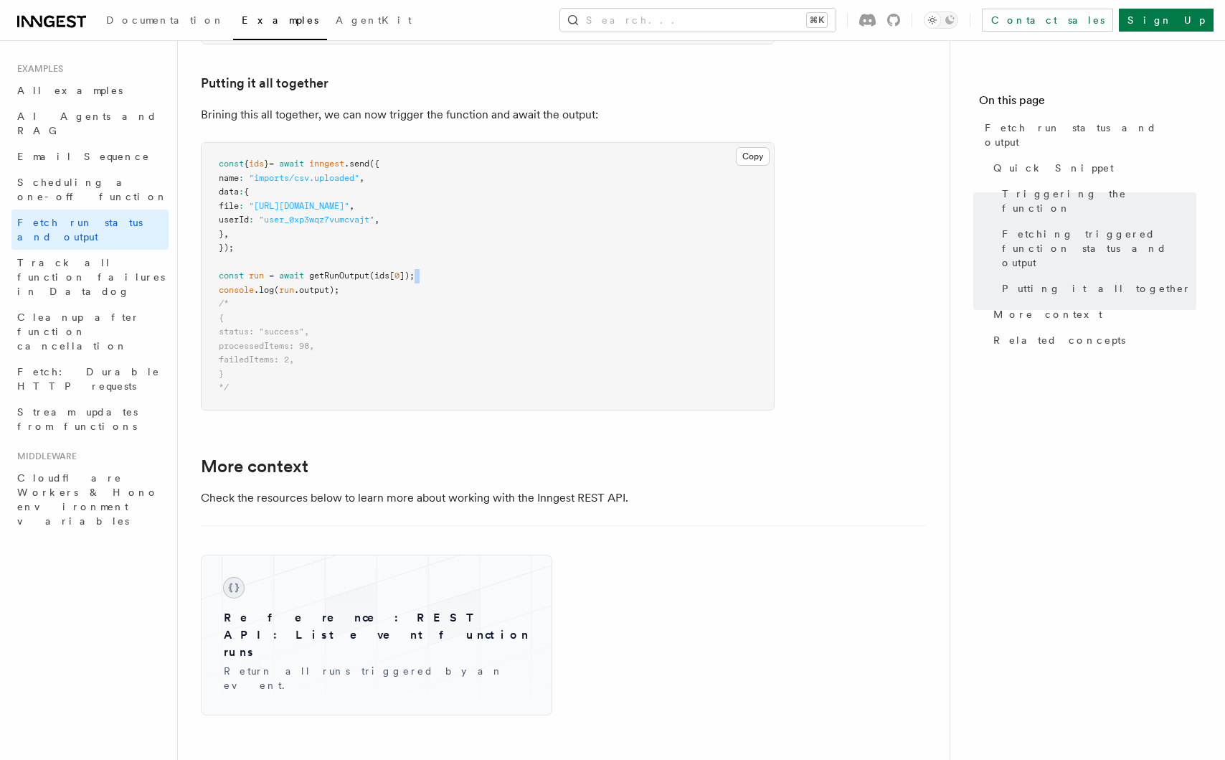
click at [658, 278] on pre "const { ids } = await inngest .send ({ name : "imports/csv.uploaded" , data : {…" at bounding box center [488, 276] width 572 height 267
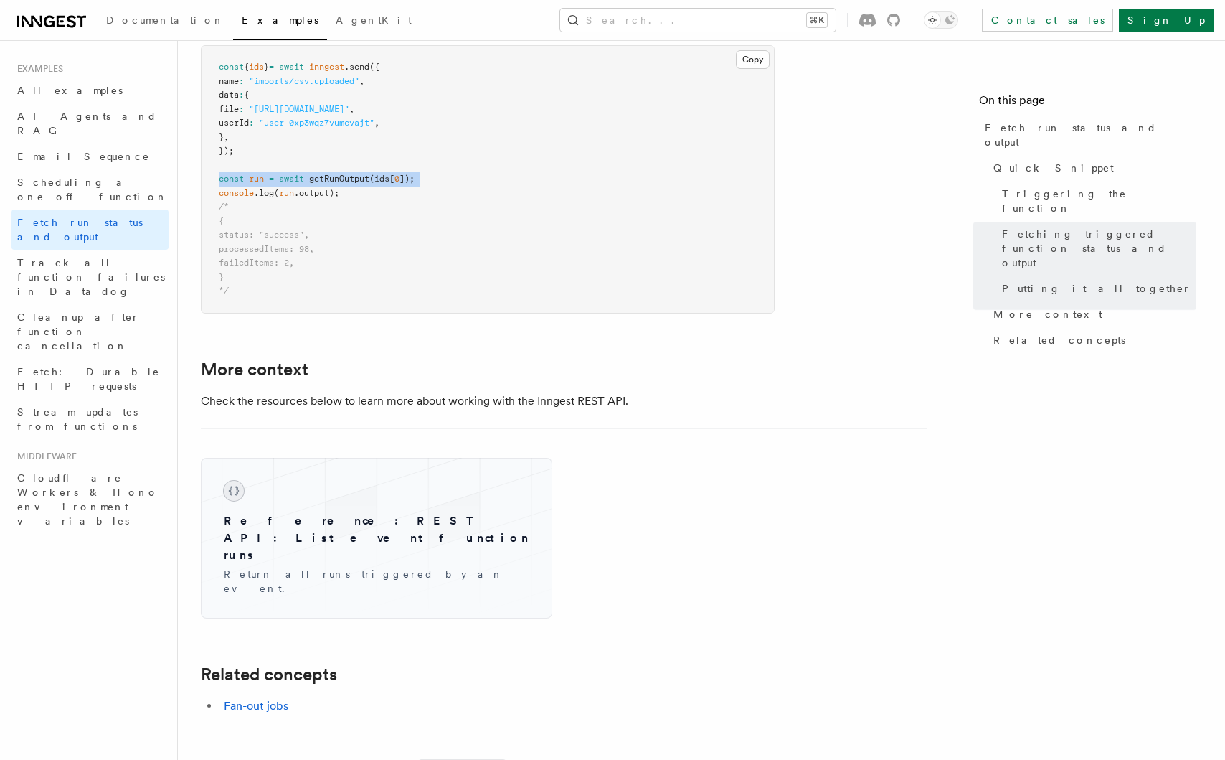
scroll to position [1957, 0]
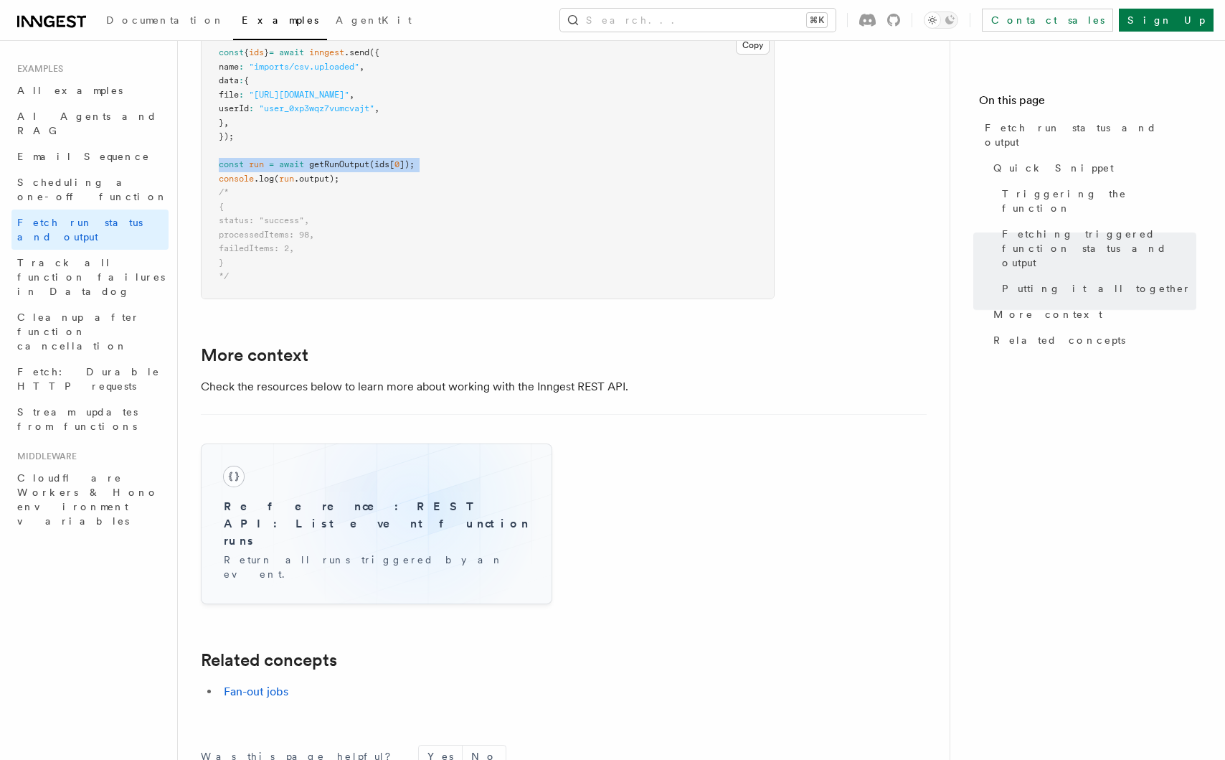
click at [412, 510] on h3 "Reference: REST API: List event function runs" at bounding box center [377, 524] width 306 height 52
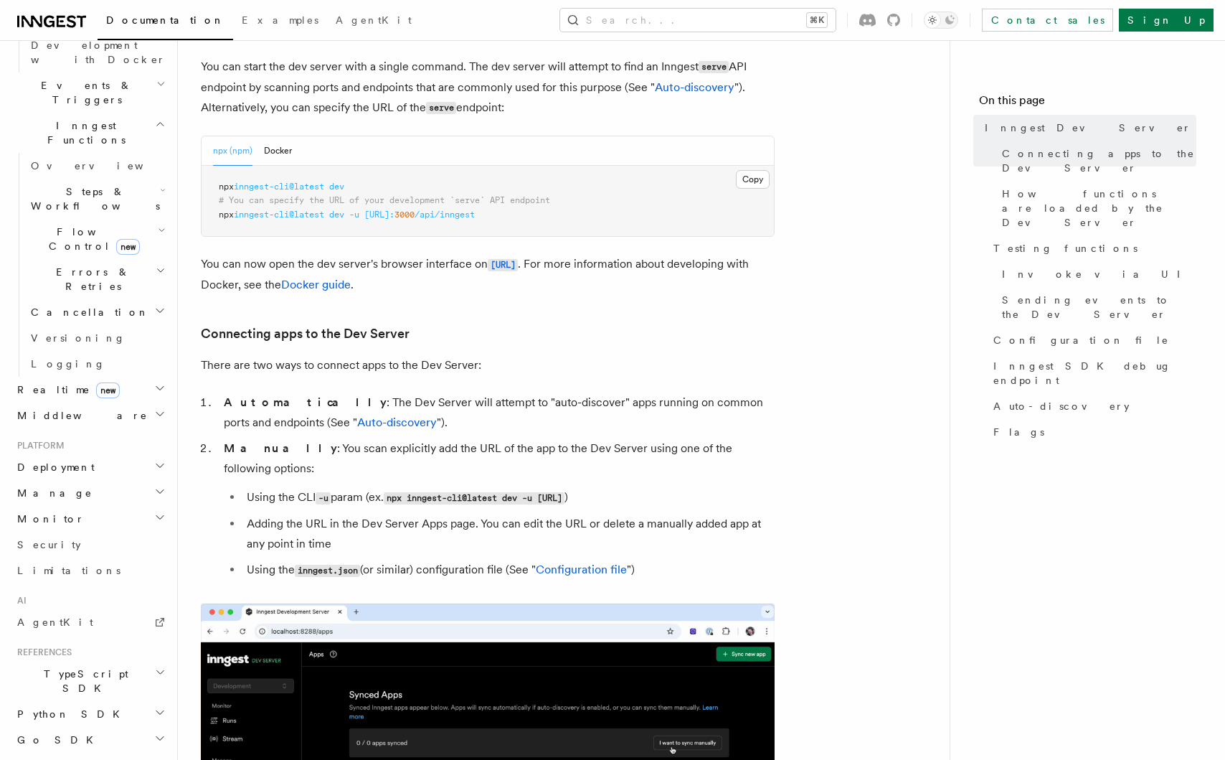
scroll to position [483, 0]
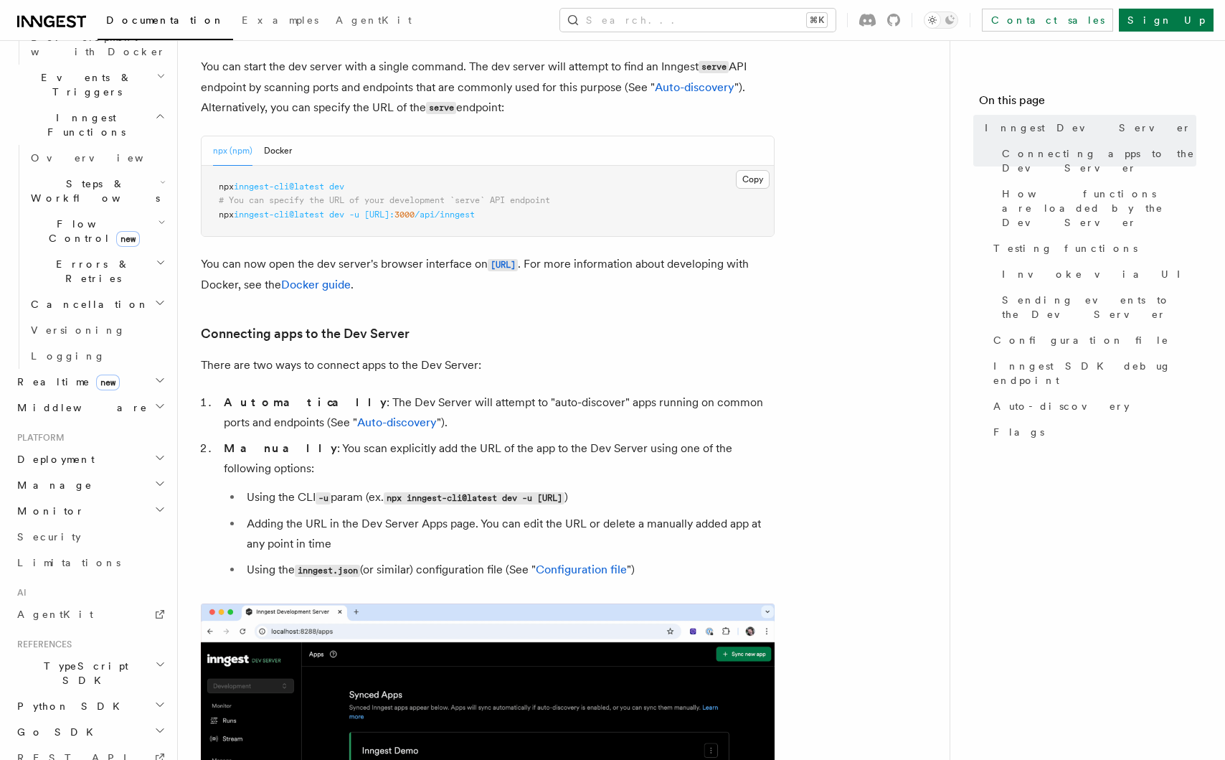
click at [42, 478] on span "Manage" at bounding box center [51, 485] width 81 height 14
click at [42, 452] on span "Deployment" at bounding box center [52, 459] width 83 height 14
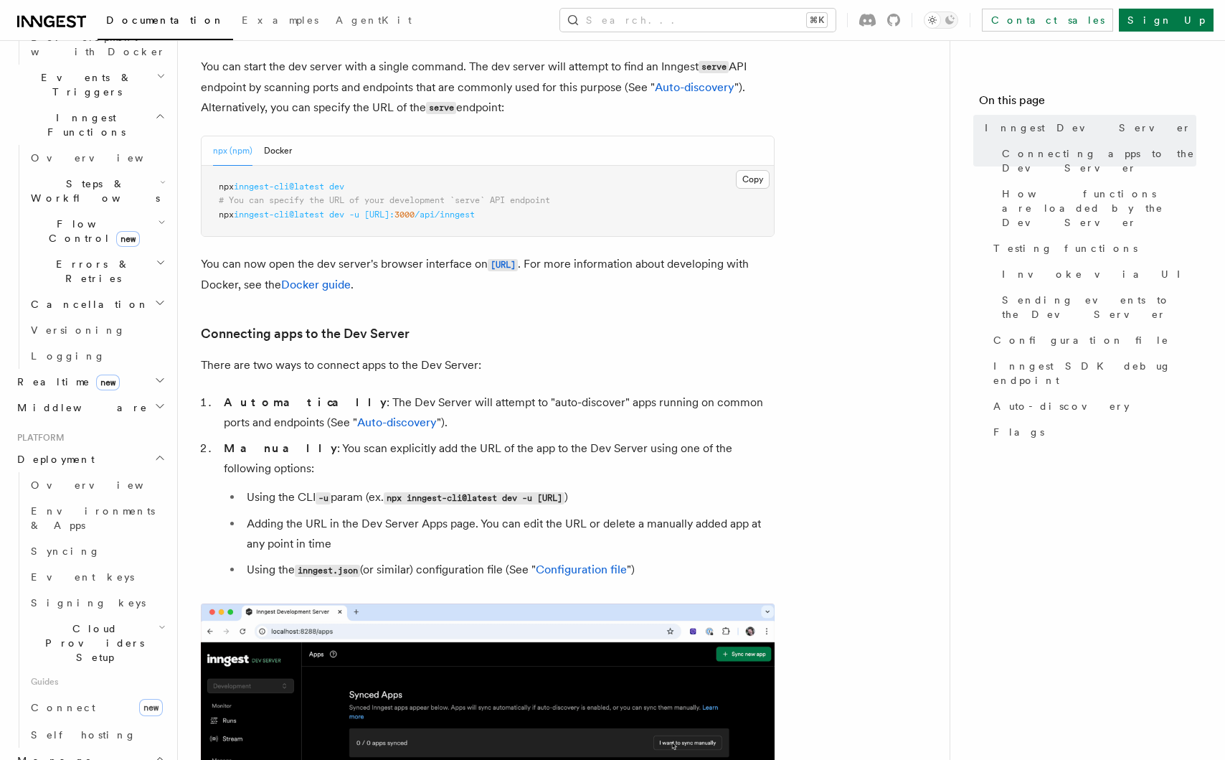
click at [42, 452] on span "Deployment" at bounding box center [52, 459] width 83 height 14
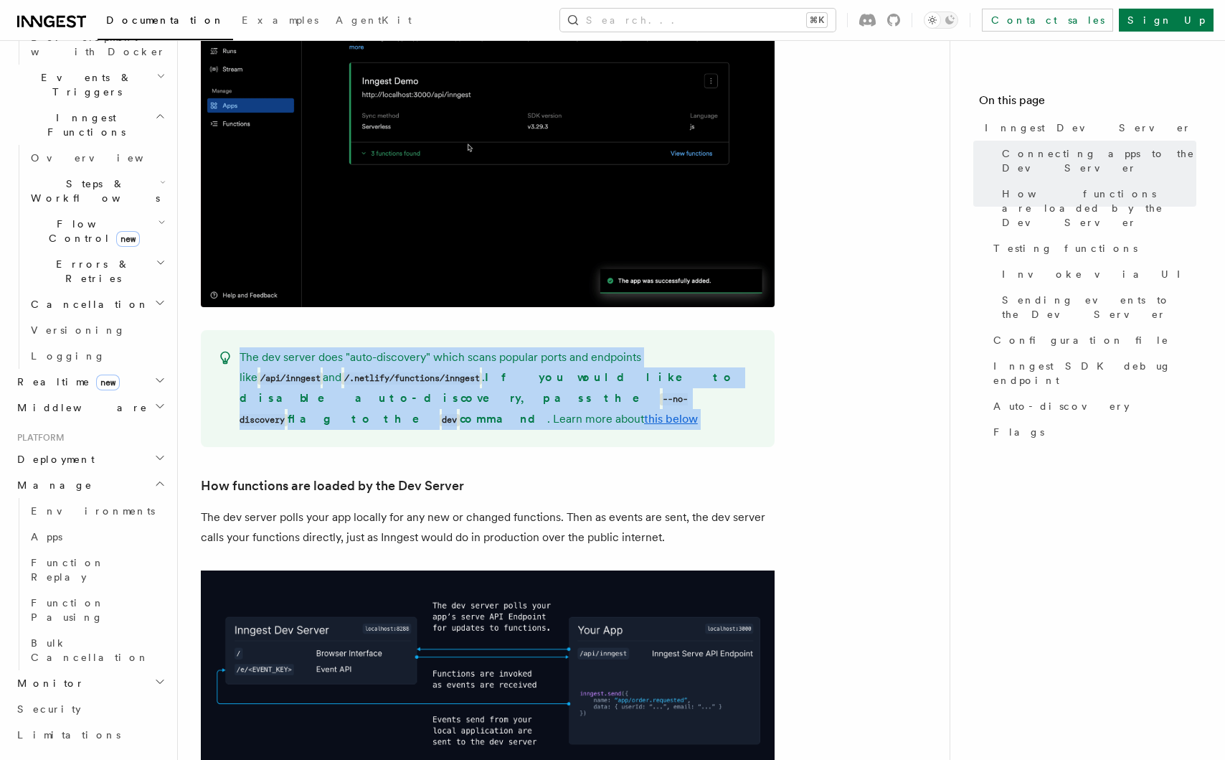
scroll to position [1303, 0]
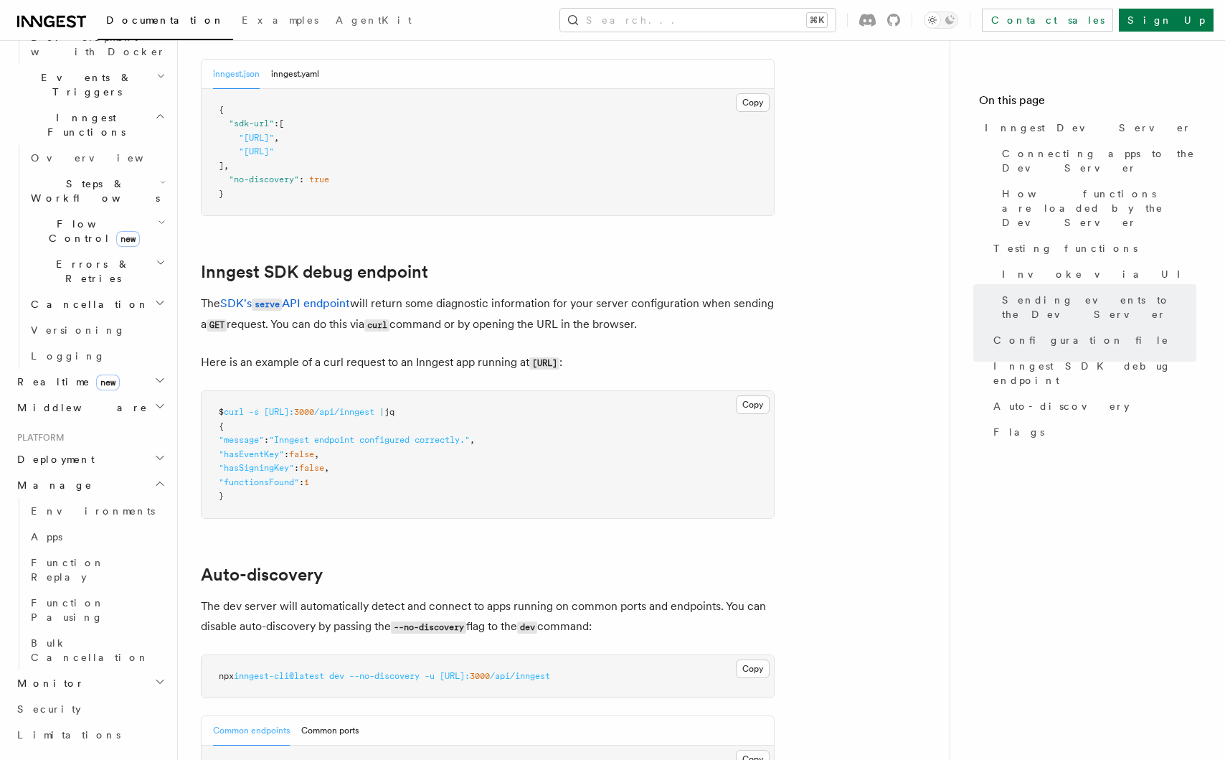
scroll to position [3931, 0]
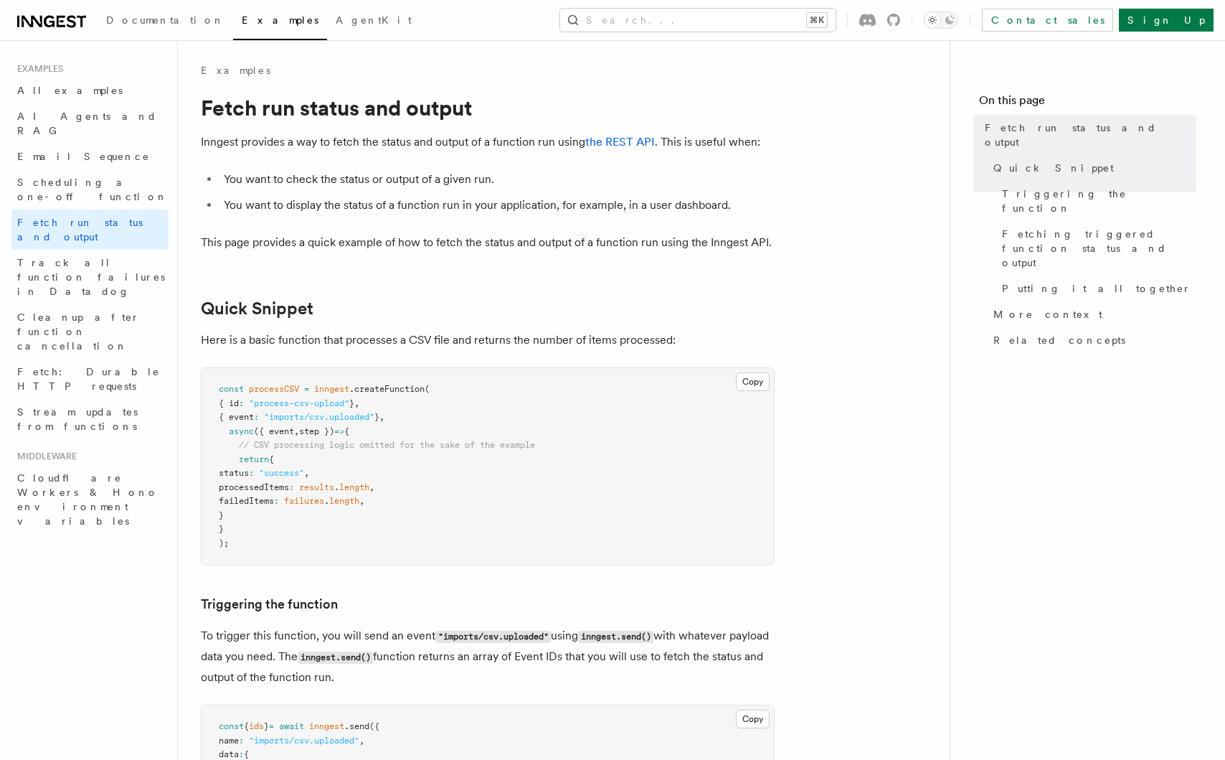
click at [618, 150] on p "Inngest provides a way to fetch the status and output of a function run using t…" at bounding box center [488, 142] width 574 height 20
click at [629, 140] on link "the REST API" at bounding box center [620, 142] width 70 height 14
